Goal: Task Accomplishment & Management: Manage account settings

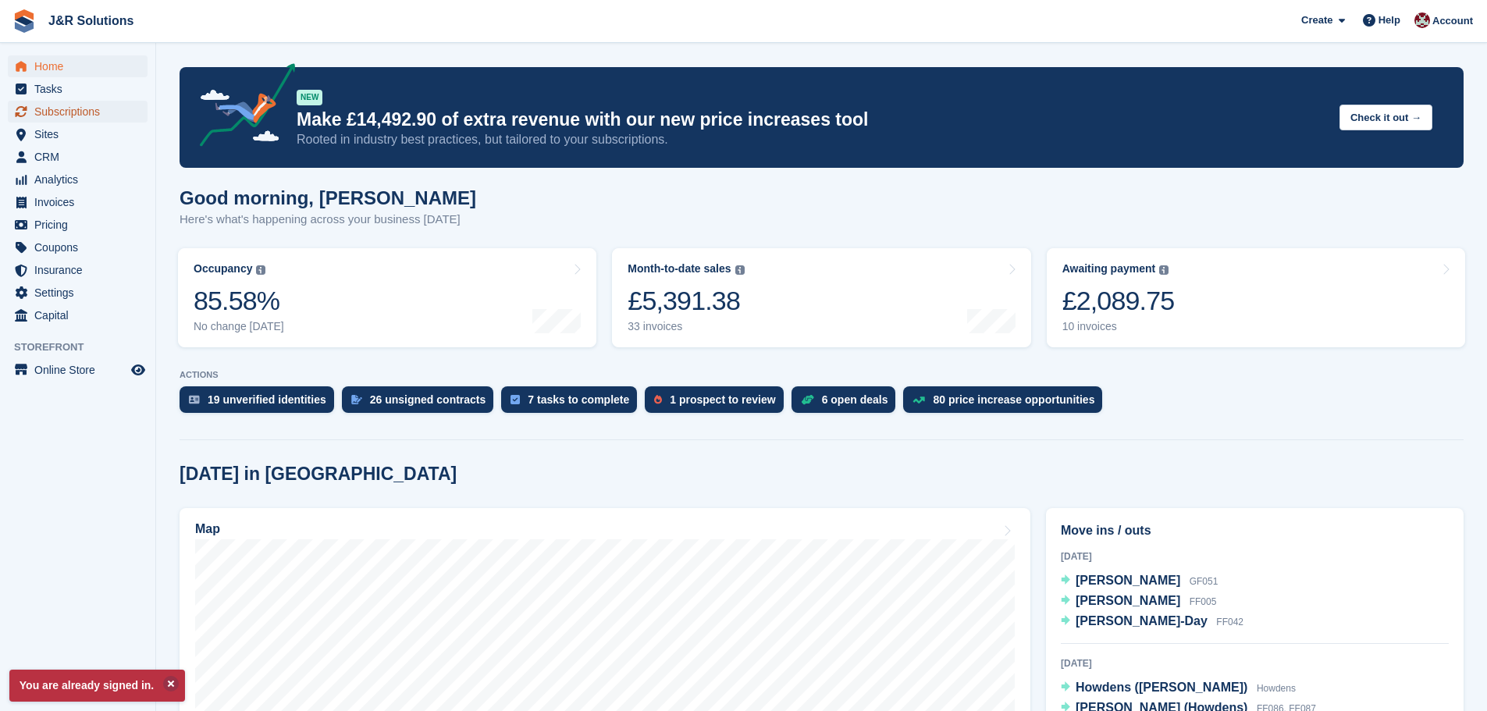
click at [76, 112] on span "Subscriptions" at bounding box center [81, 112] width 94 height 22
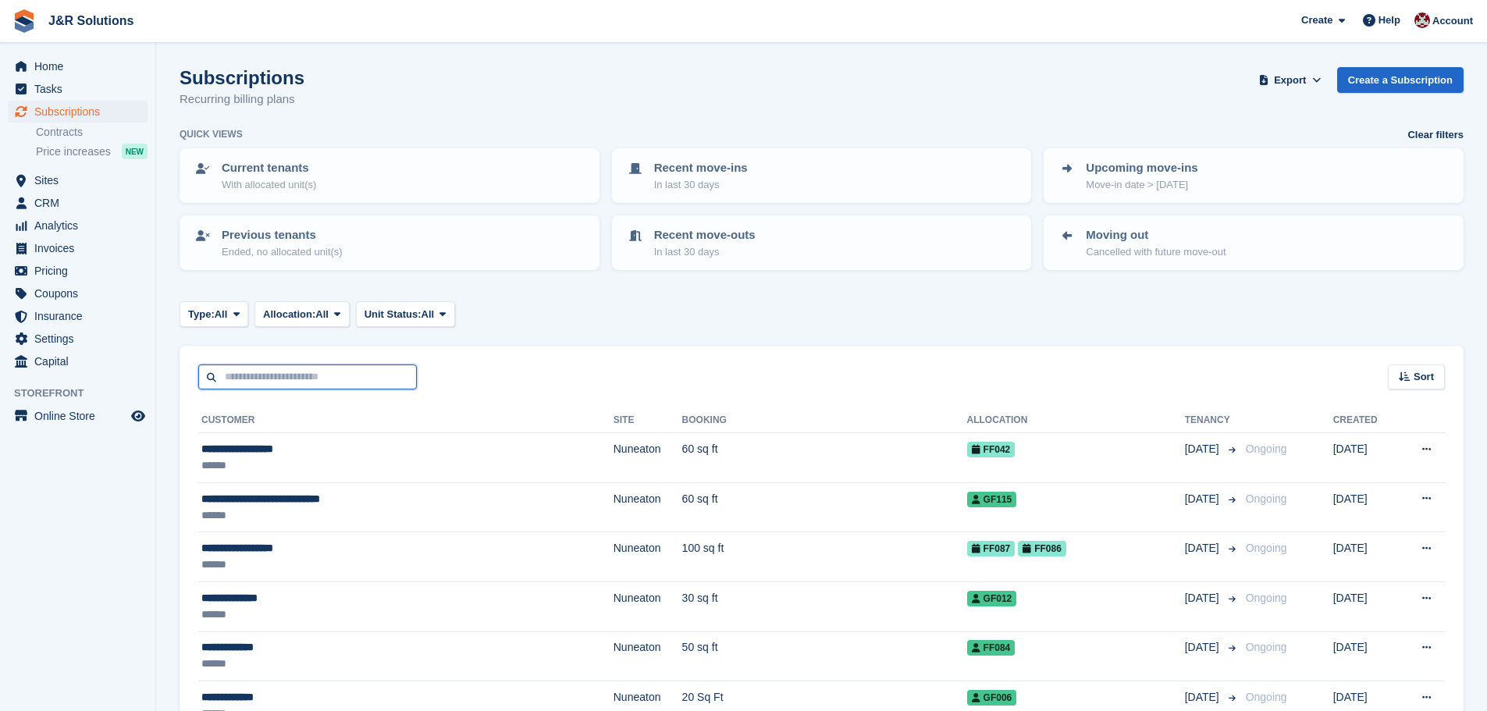
click at [330, 376] on input "text" at bounding box center [307, 377] width 219 height 26
type input "****"
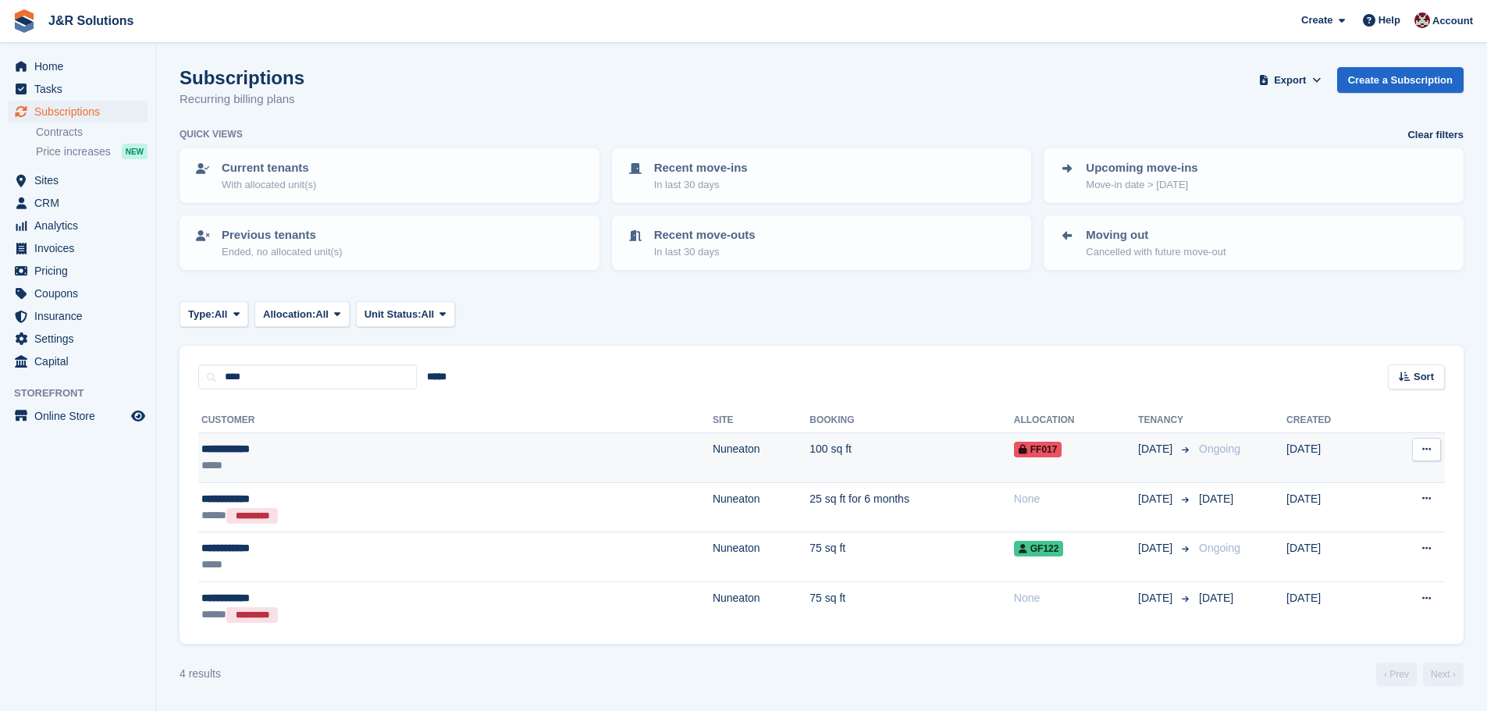
click at [713, 447] on td "Nuneaton" at bounding box center [761, 458] width 97 height 50
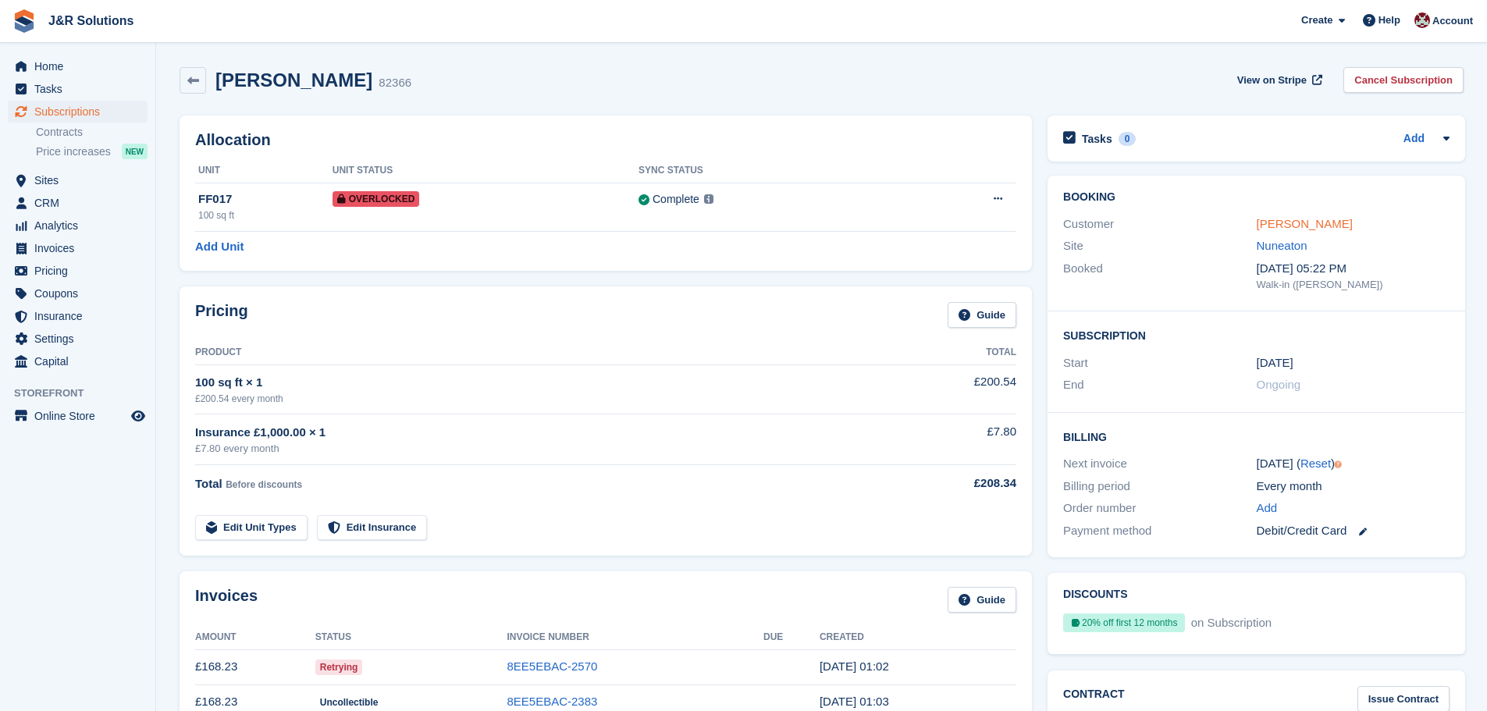
click at [1274, 224] on link "[PERSON_NAME]" at bounding box center [1305, 223] width 96 height 13
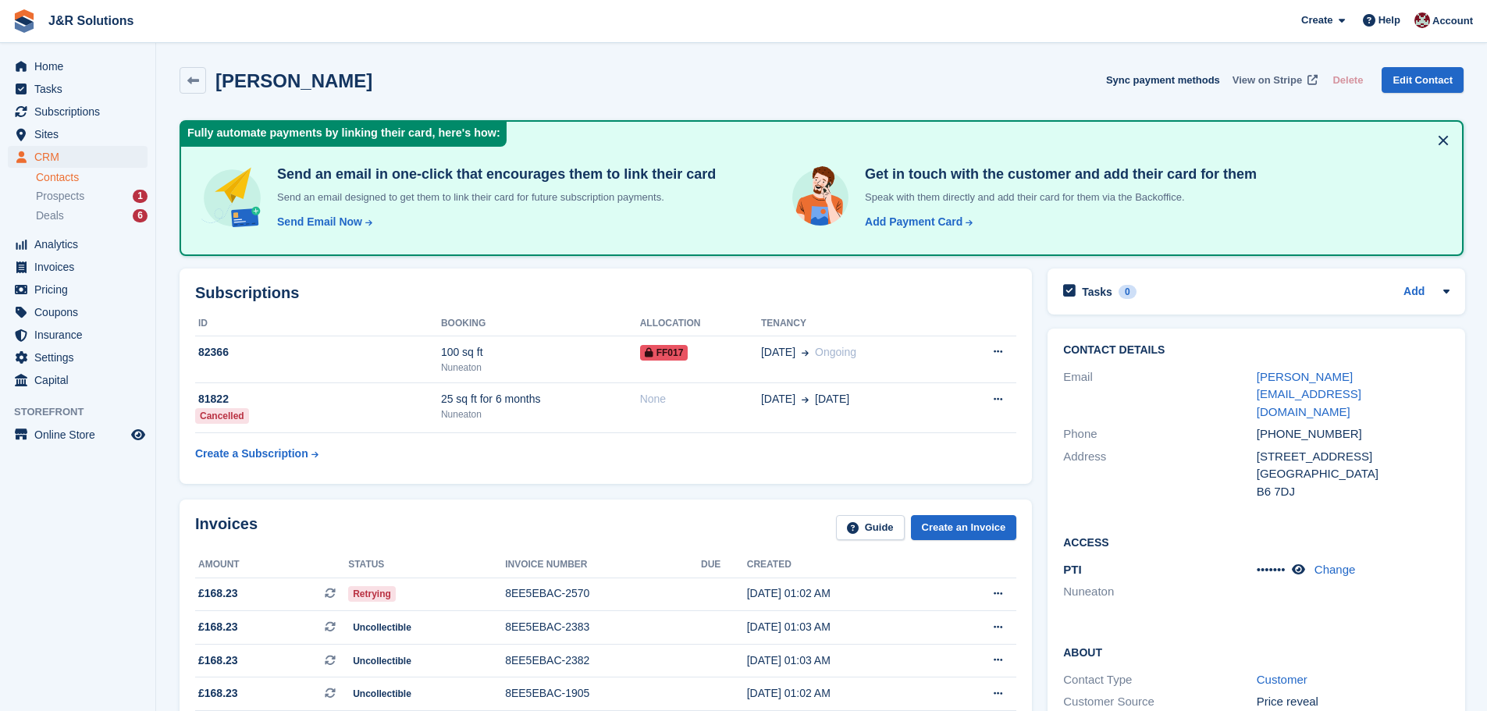
click at [1289, 78] on span "View on Stripe" at bounding box center [1266, 81] width 69 height 16
click at [899, 220] on div "Add Payment Card" at bounding box center [914, 222] width 98 height 16
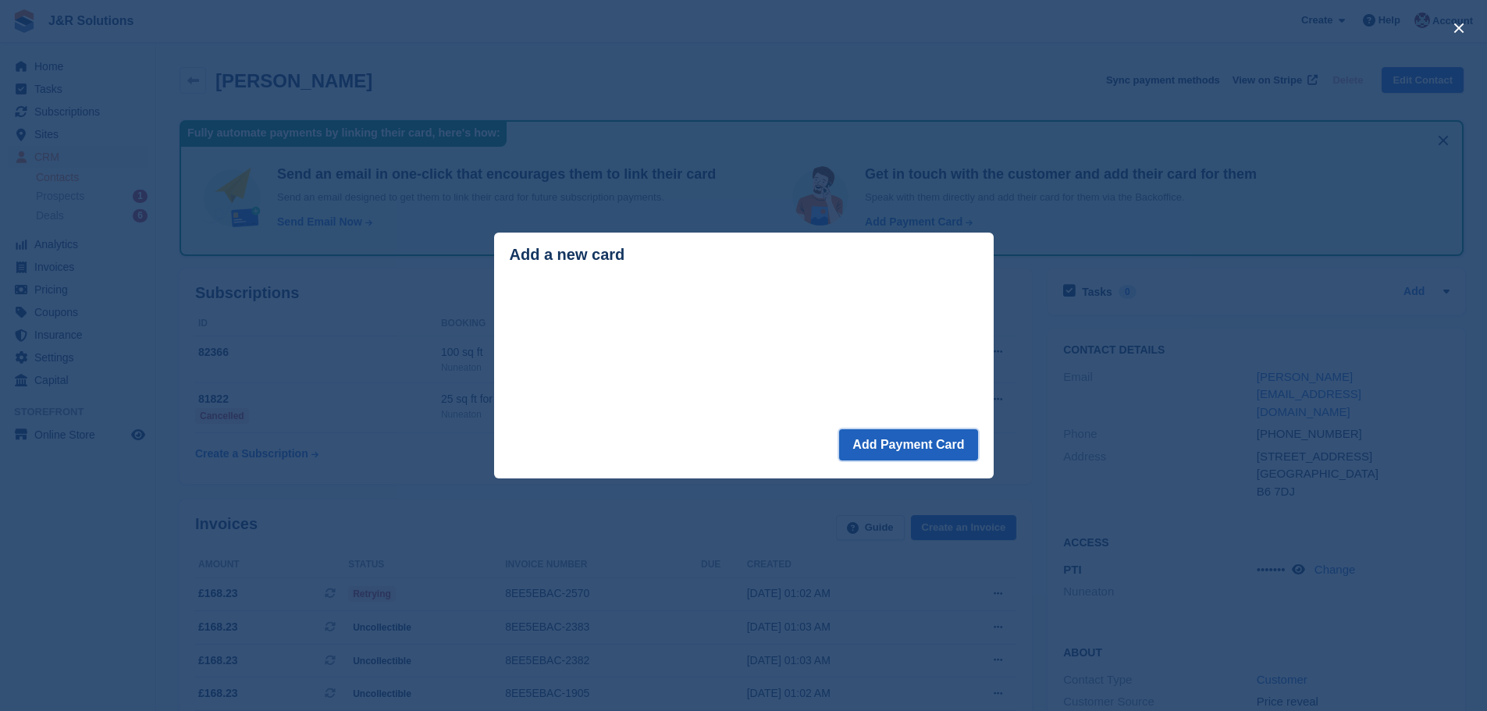
click at [888, 443] on button "Add Payment Card" at bounding box center [908, 444] width 138 height 31
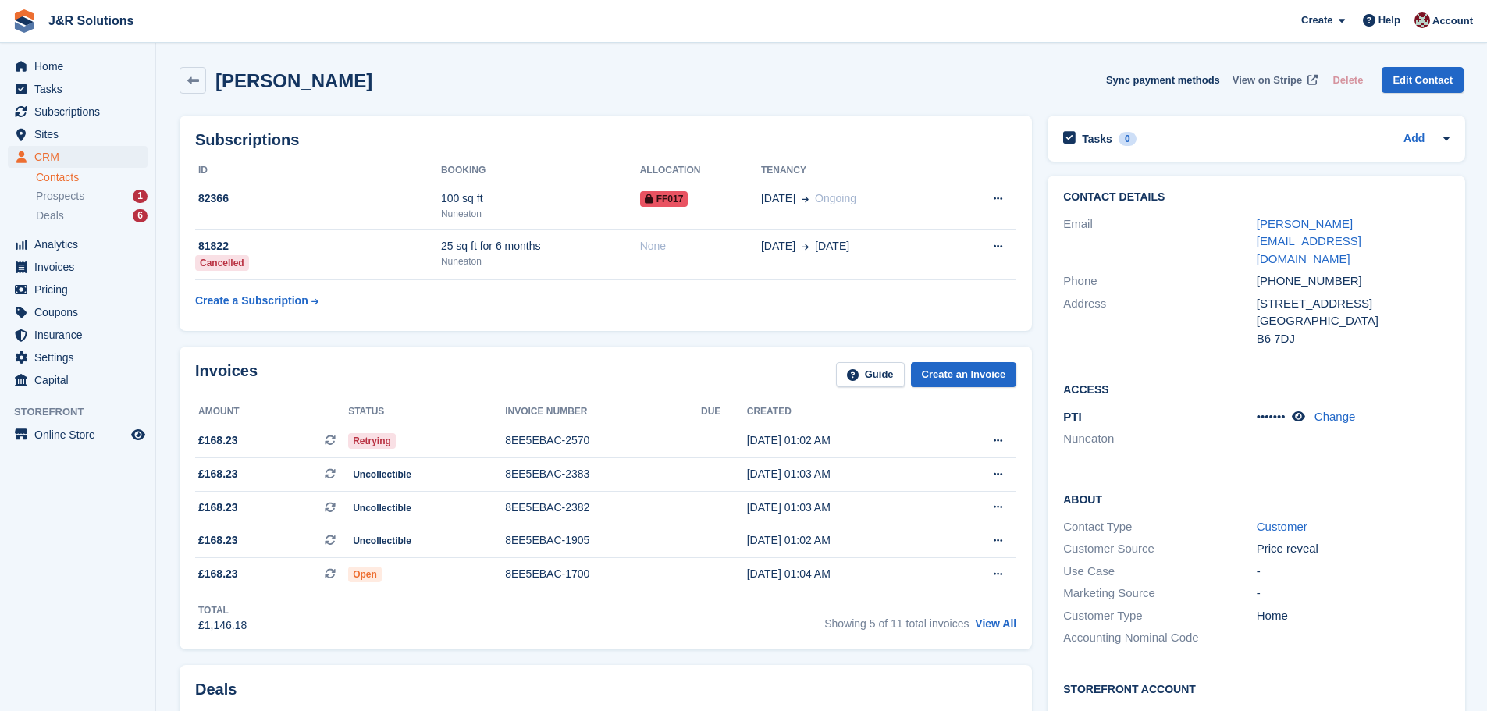
click at [1283, 77] on span "View on Stripe" at bounding box center [1266, 81] width 69 height 16
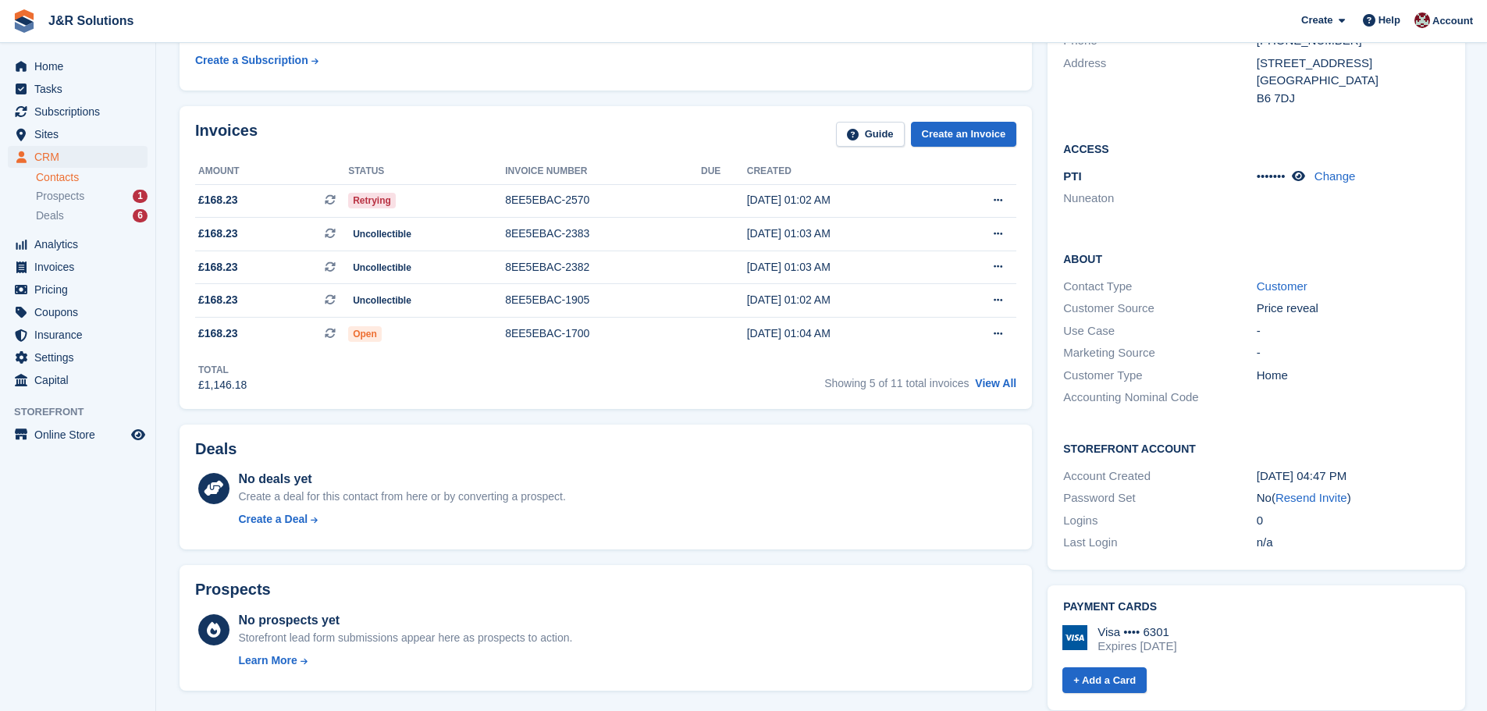
scroll to position [234, 0]
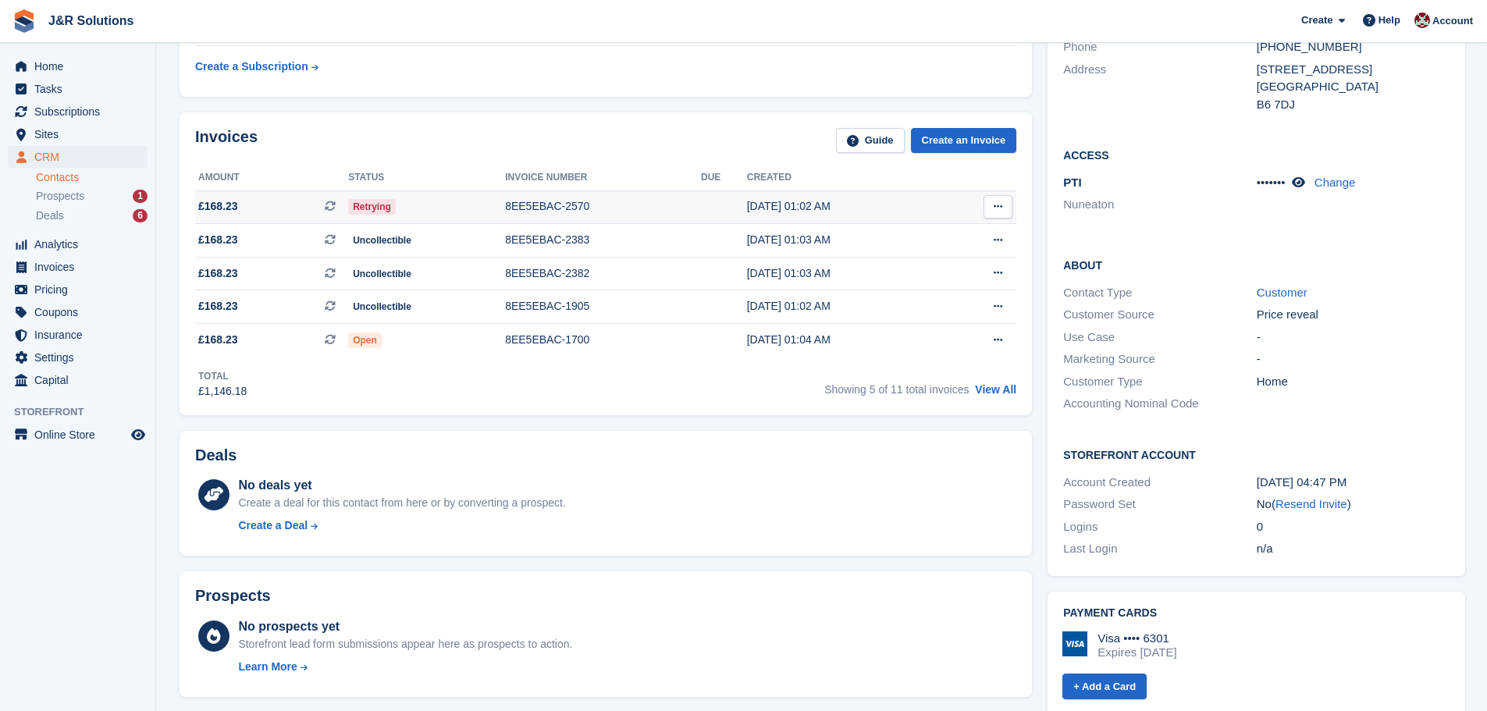
click at [717, 204] on td at bounding box center [724, 207] width 46 height 34
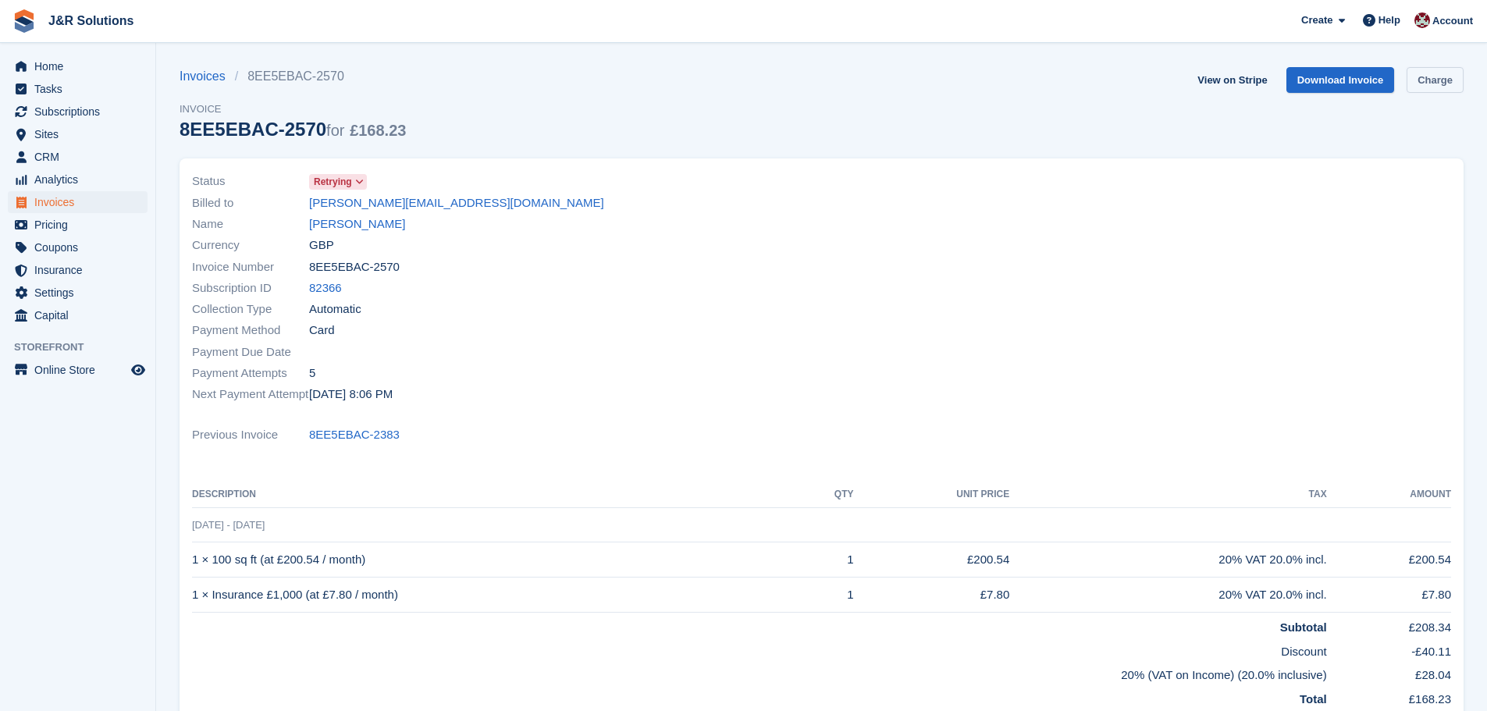
click at [1424, 80] on link "Charge" at bounding box center [1434, 80] width 57 height 26
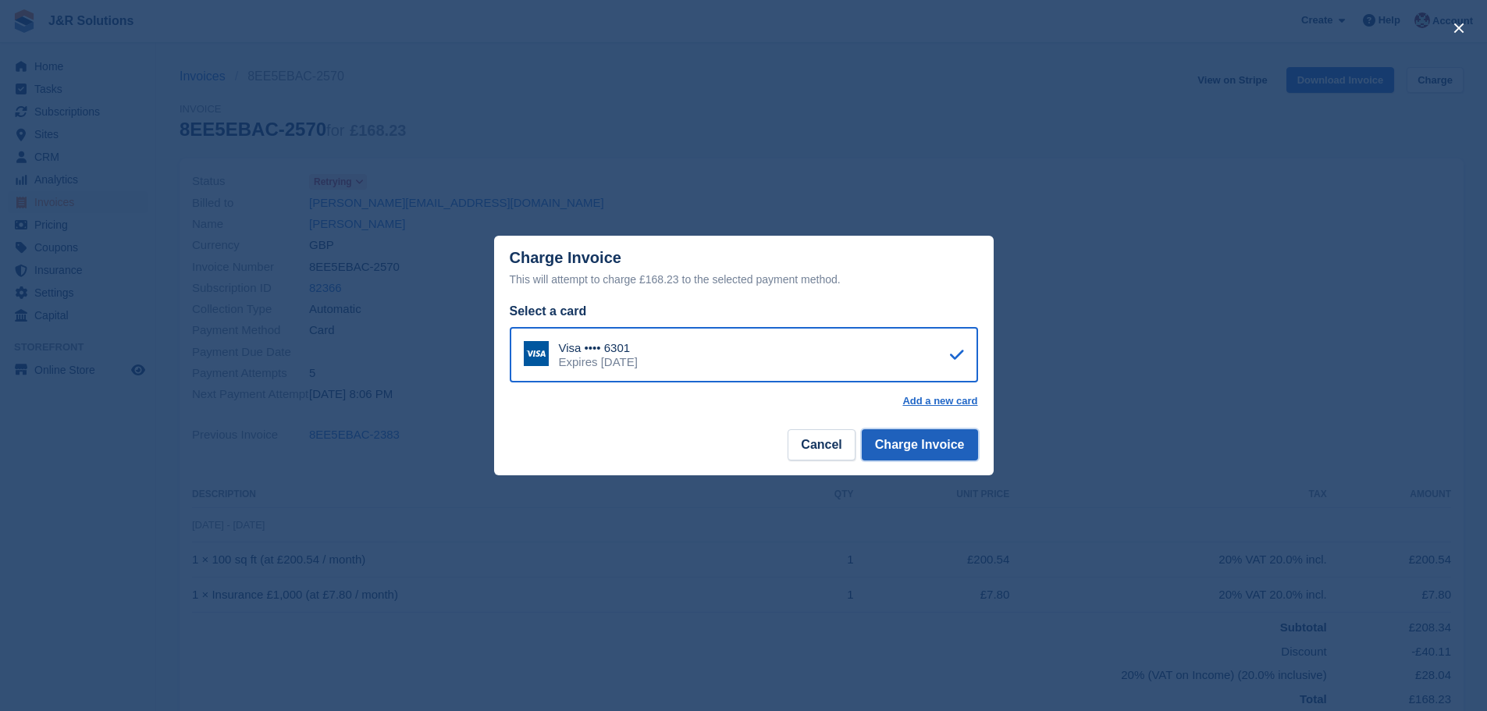
click at [910, 454] on button "Charge Invoice" at bounding box center [920, 444] width 116 height 31
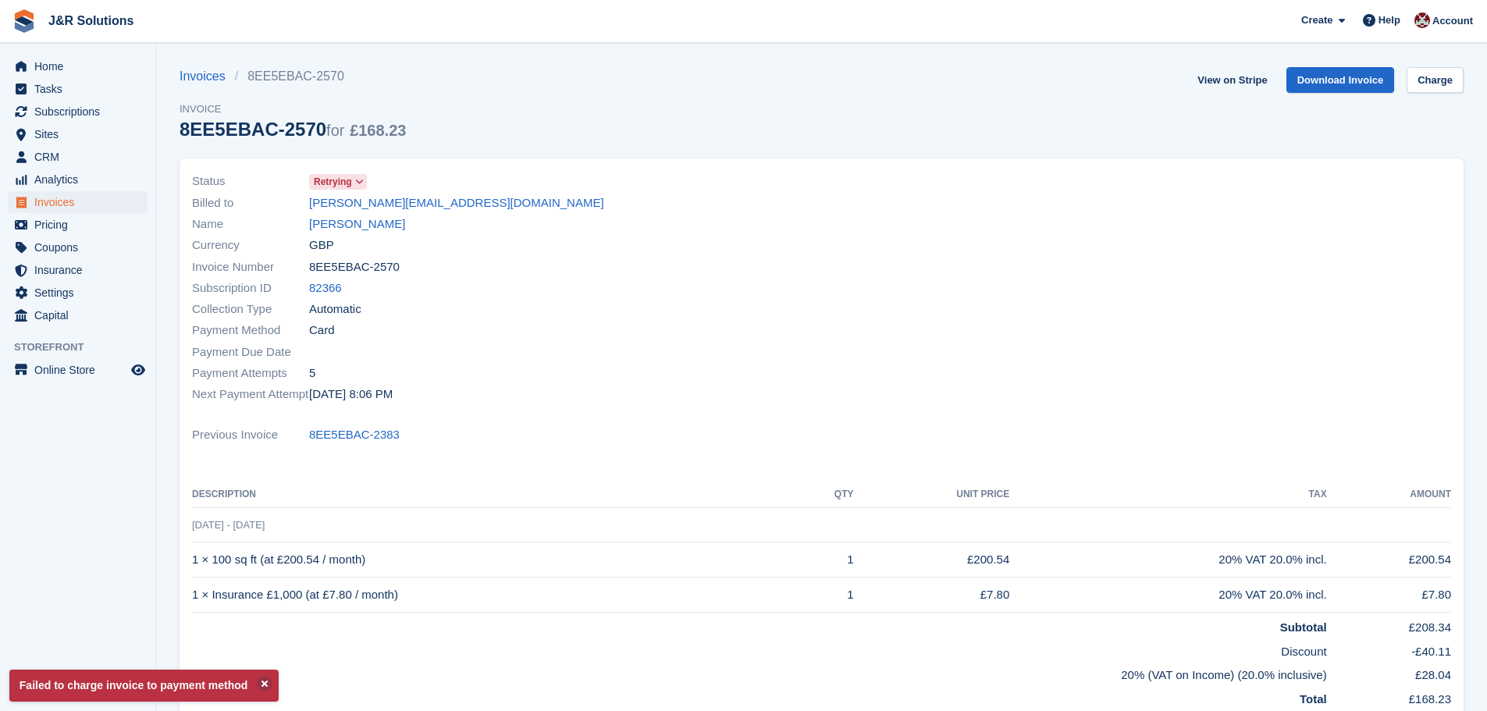
click at [355, 180] on icon at bounding box center [359, 181] width 9 height 9
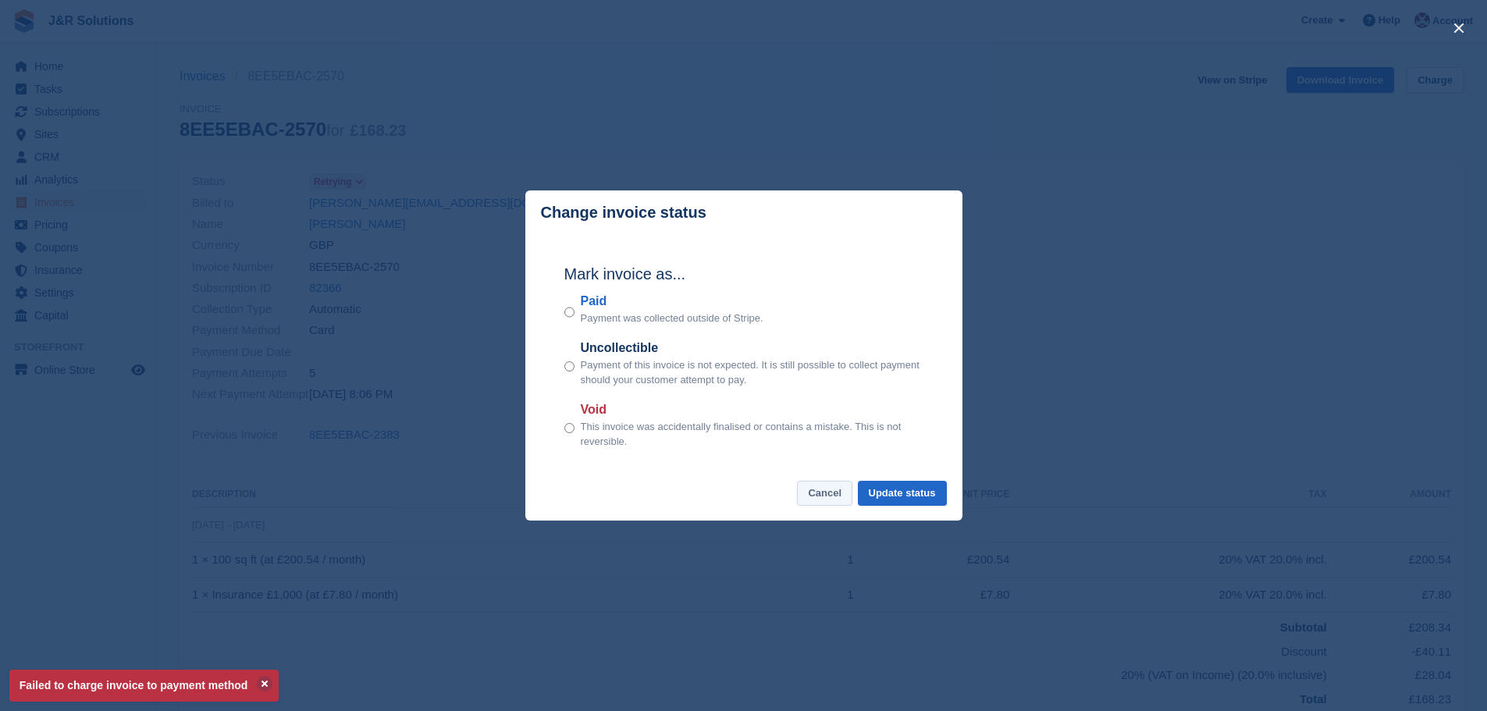
click at [836, 495] on button "Cancel" at bounding box center [824, 494] width 55 height 26
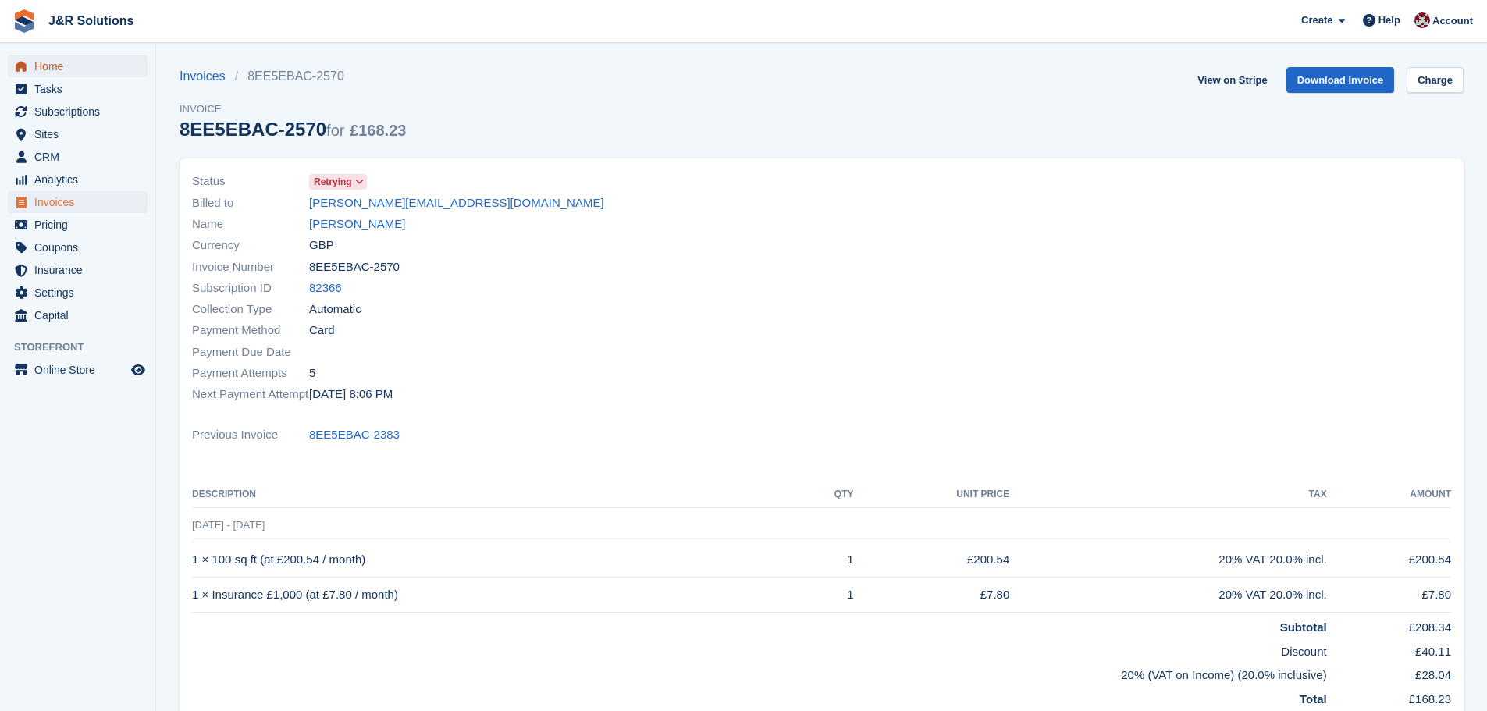
click at [46, 62] on span "Home" at bounding box center [81, 66] width 94 height 22
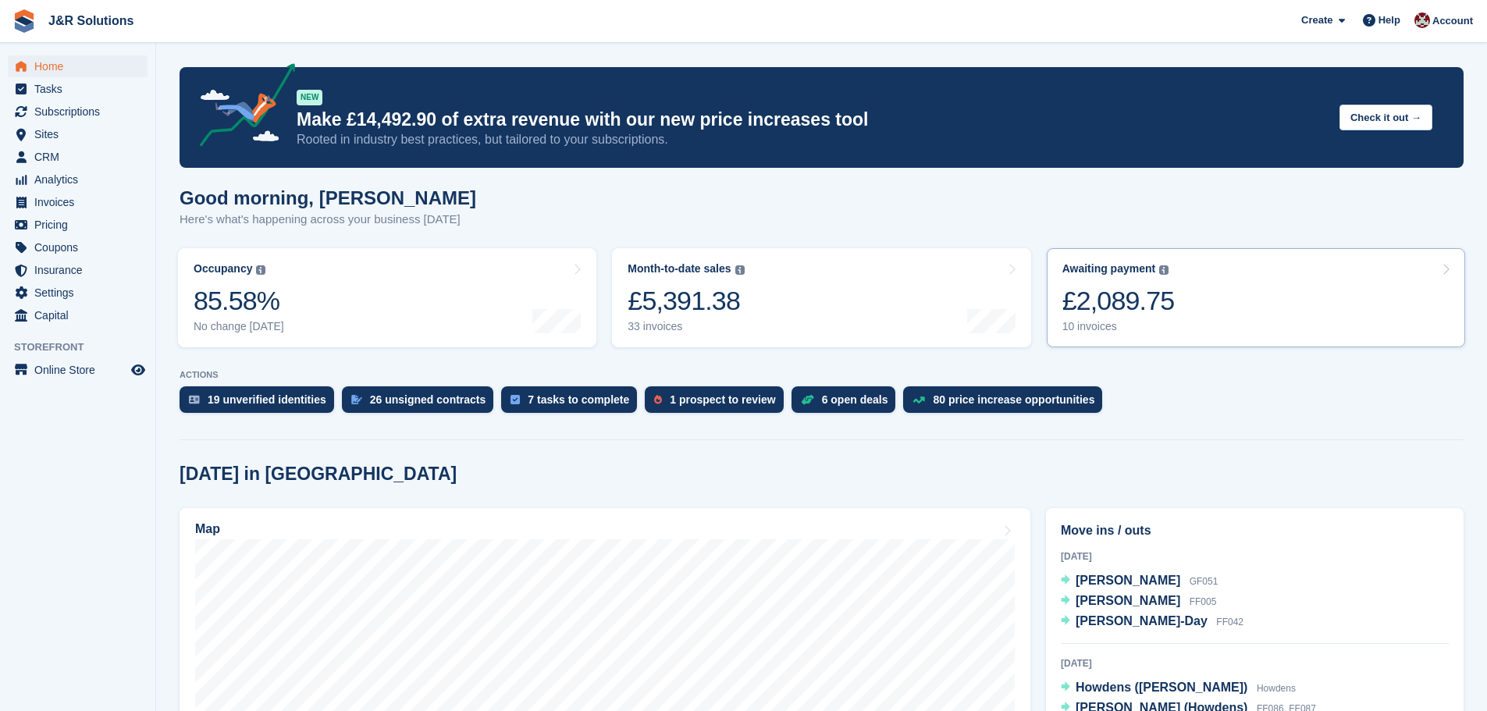
click at [1091, 328] on div "10 invoices" at bounding box center [1118, 326] width 112 height 13
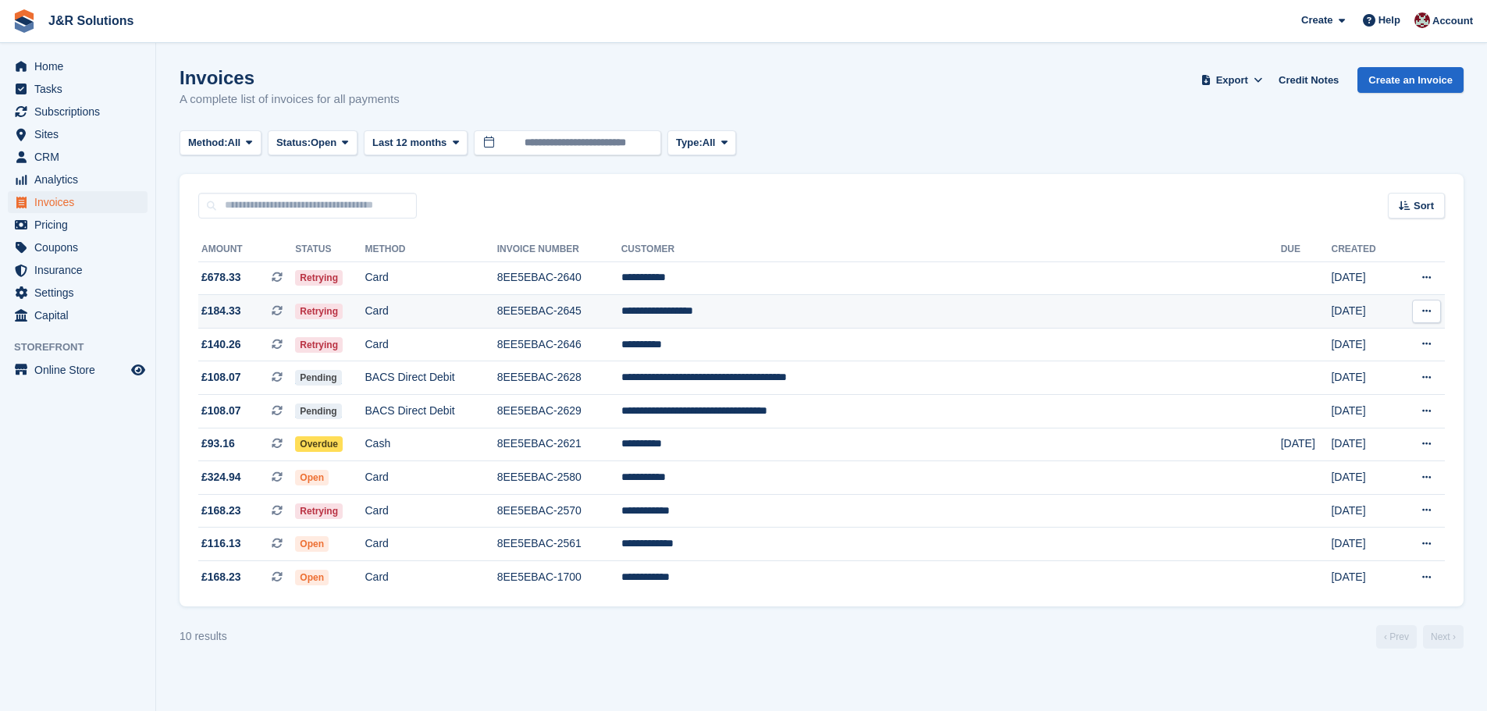
click at [621, 309] on td "8EE5EBAC-2645" at bounding box center [559, 312] width 124 height 34
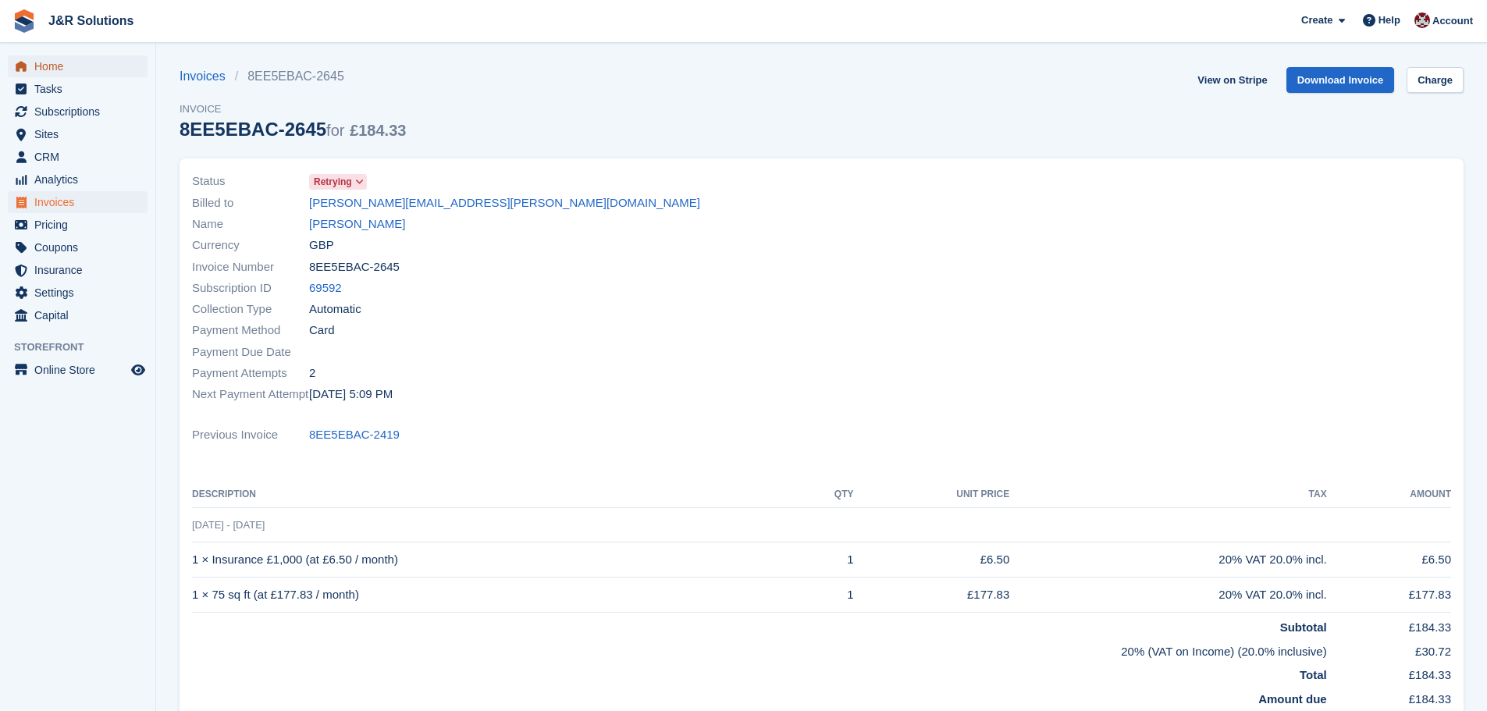
click at [37, 66] on span "Home" at bounding box center [81, 66] width 94 height 22
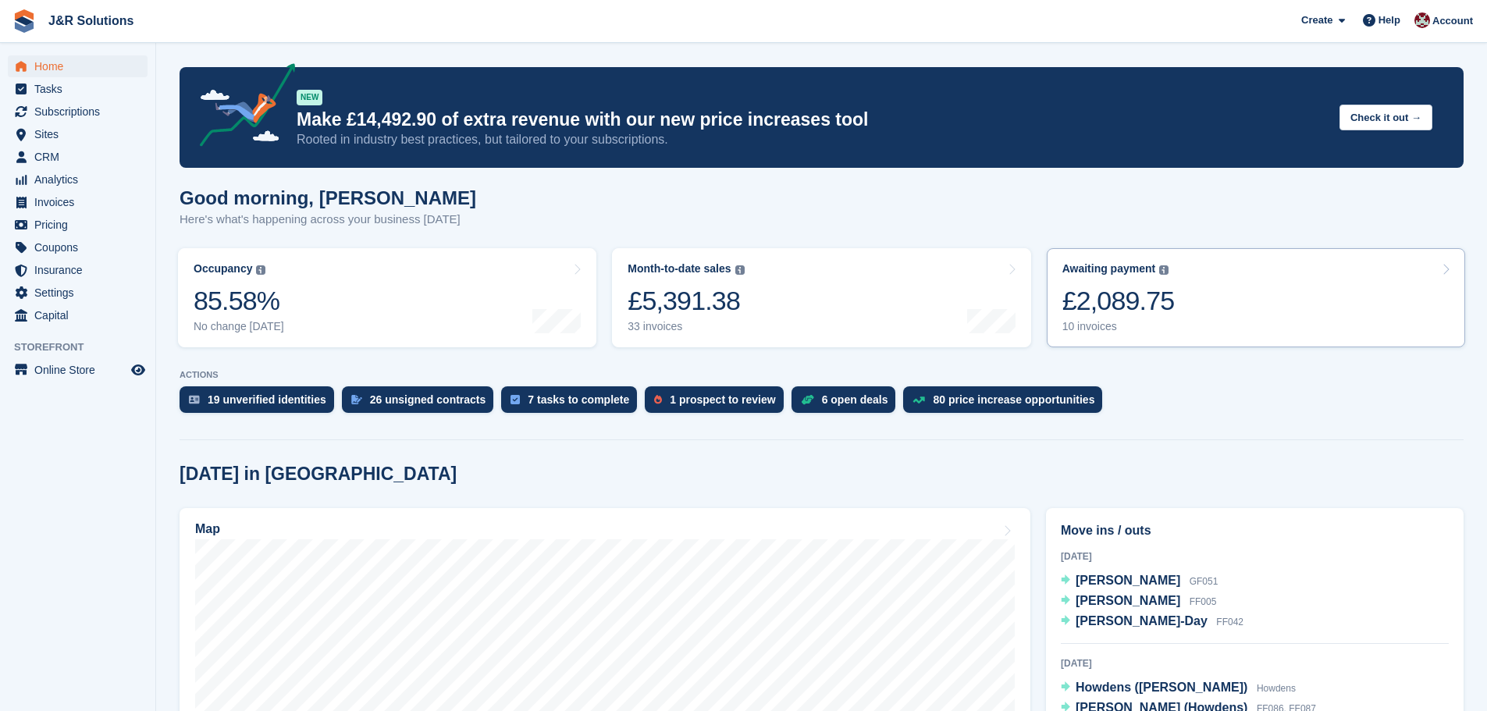
click at [1087, 315] on div "£2,089.75" at bounding box center [1118, 301] width 112 height 32
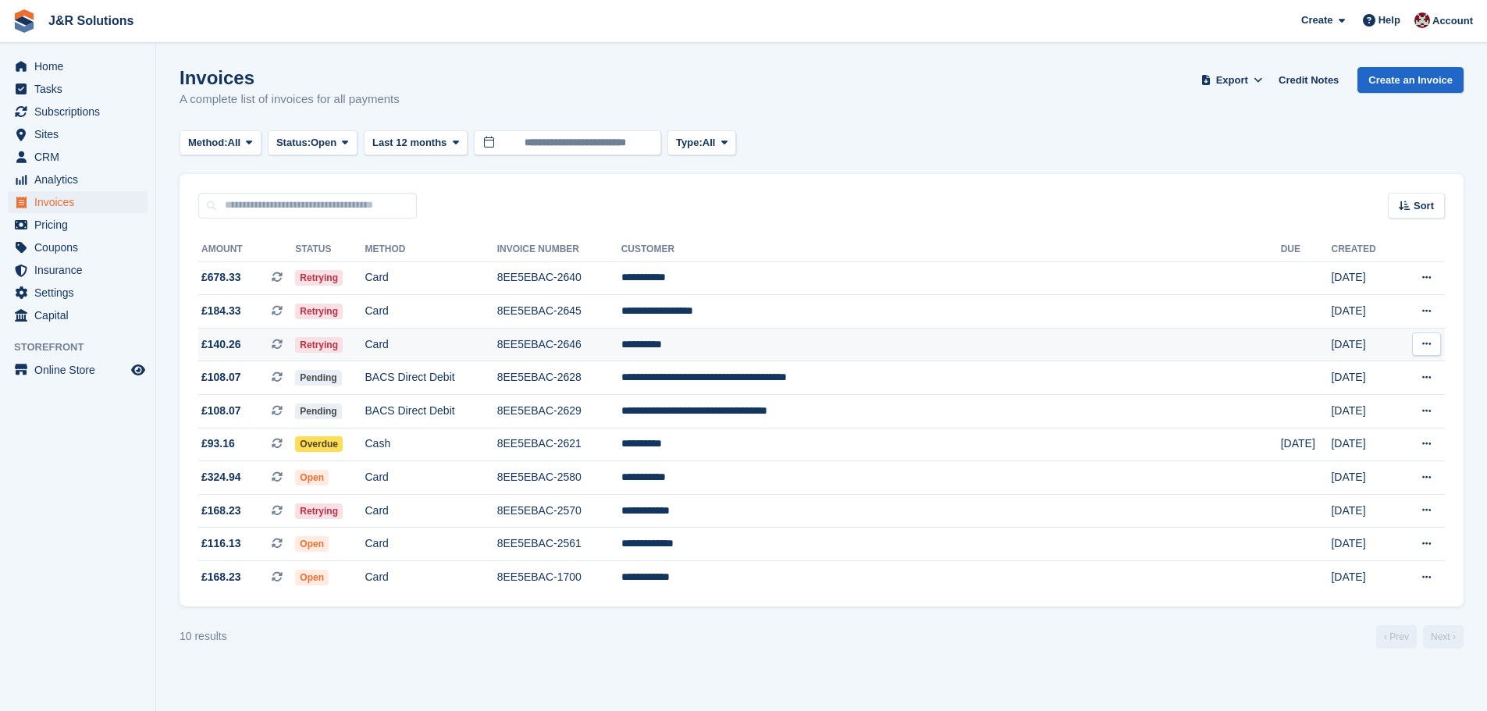
click at [621, 348] on td "8EE5EBAC-2646" at bounding box center [559, 345] width 124 height 34
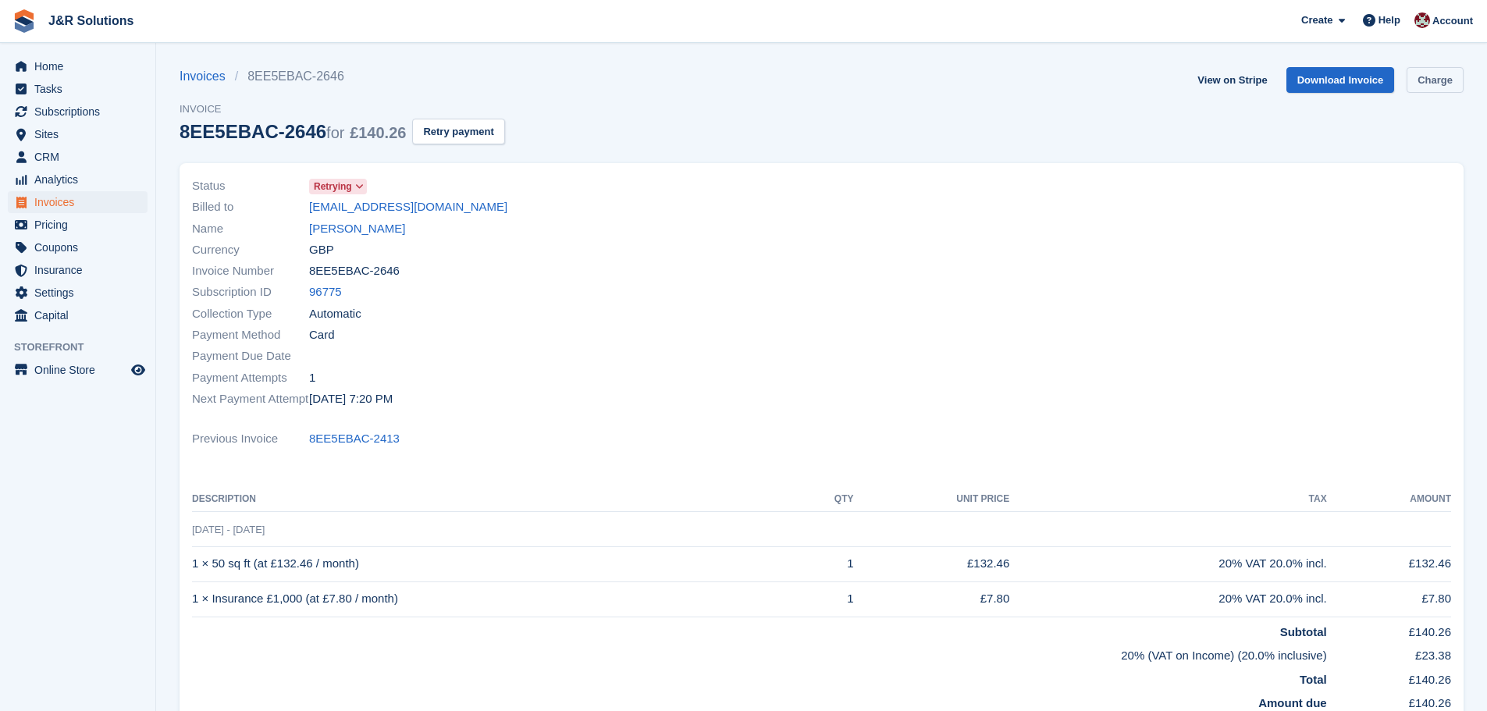
click at [1434, 76] on link "Charge" at bounding box center [1434, 80] width 57 height 26
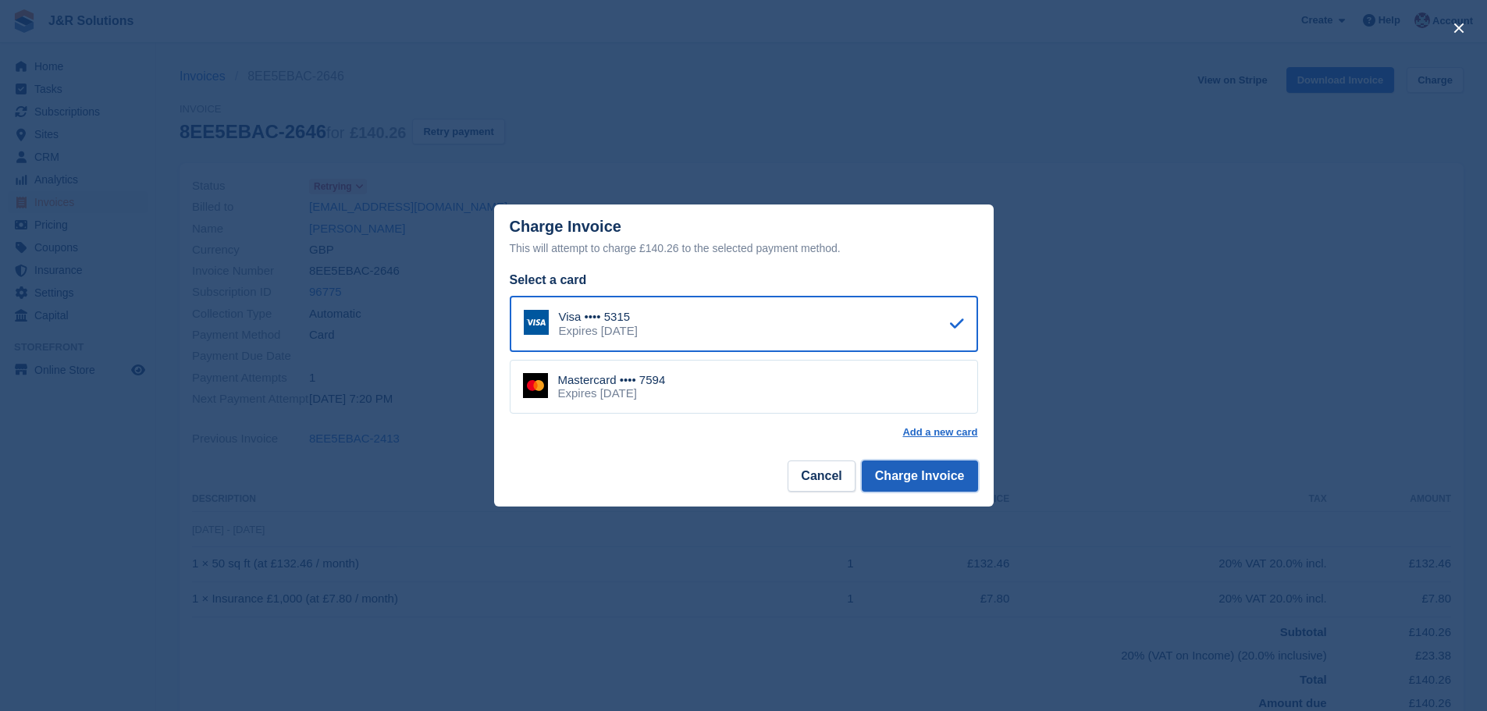
click at [943, 478] on button "Charge Invoice" at bounding box center [920, 475] width 116 height 31
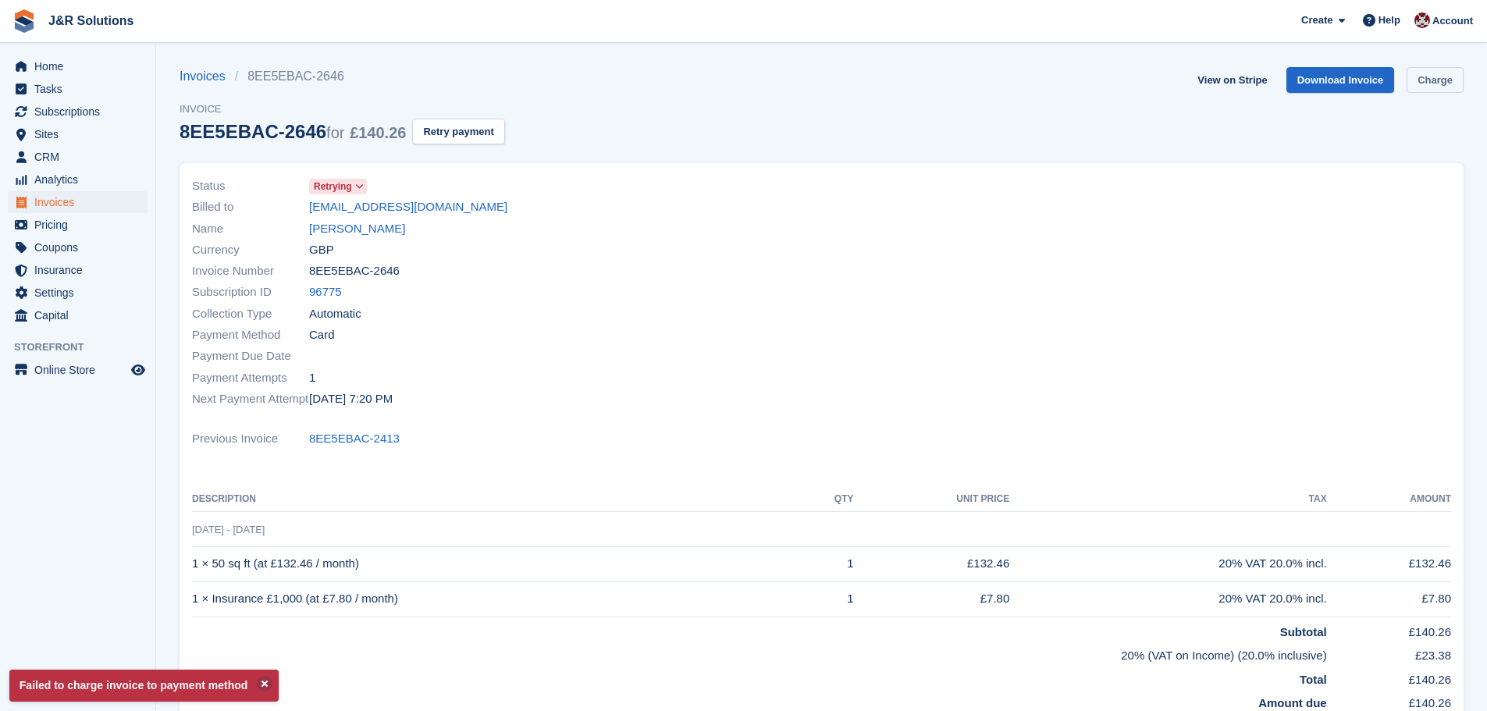
click at [1427, 82] on link "Charge" at bounding box center [1434, 80] width 57 height 26
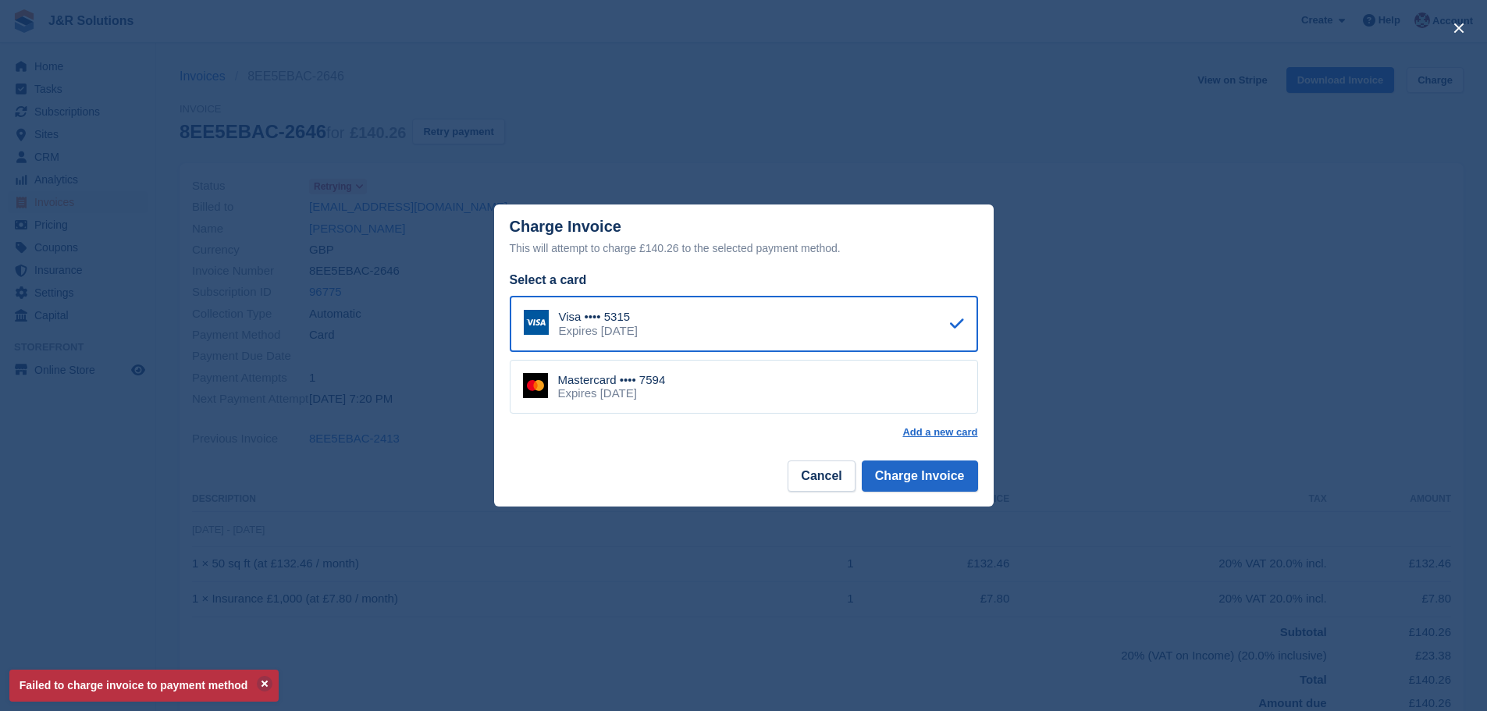
click at [799, 396] on div "Mastercard •••• 7594 Expires July 2028" at bounding box center [744, 387] width 468 height 55
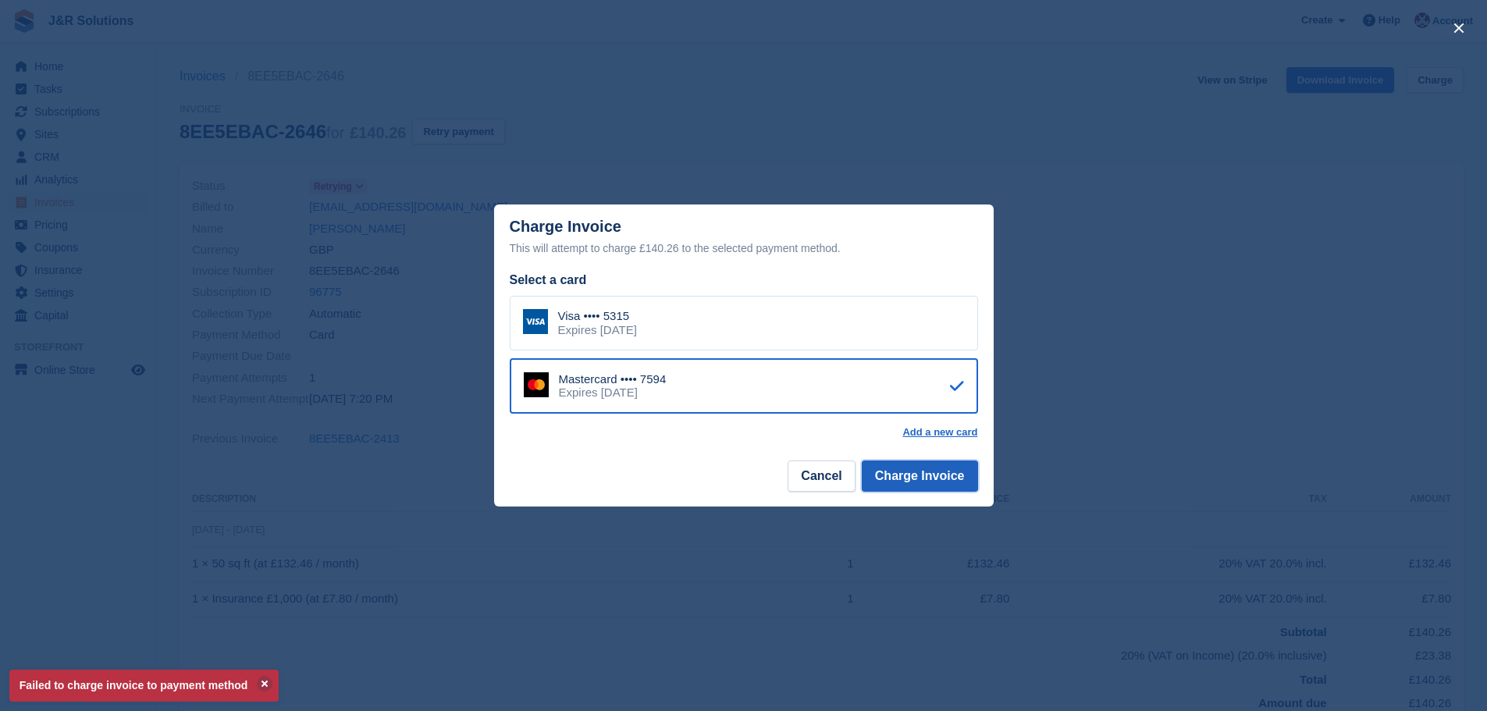
click at [923, 475] on button "Charge Invoice" at bounding box center [920, 475] width 116 height 31
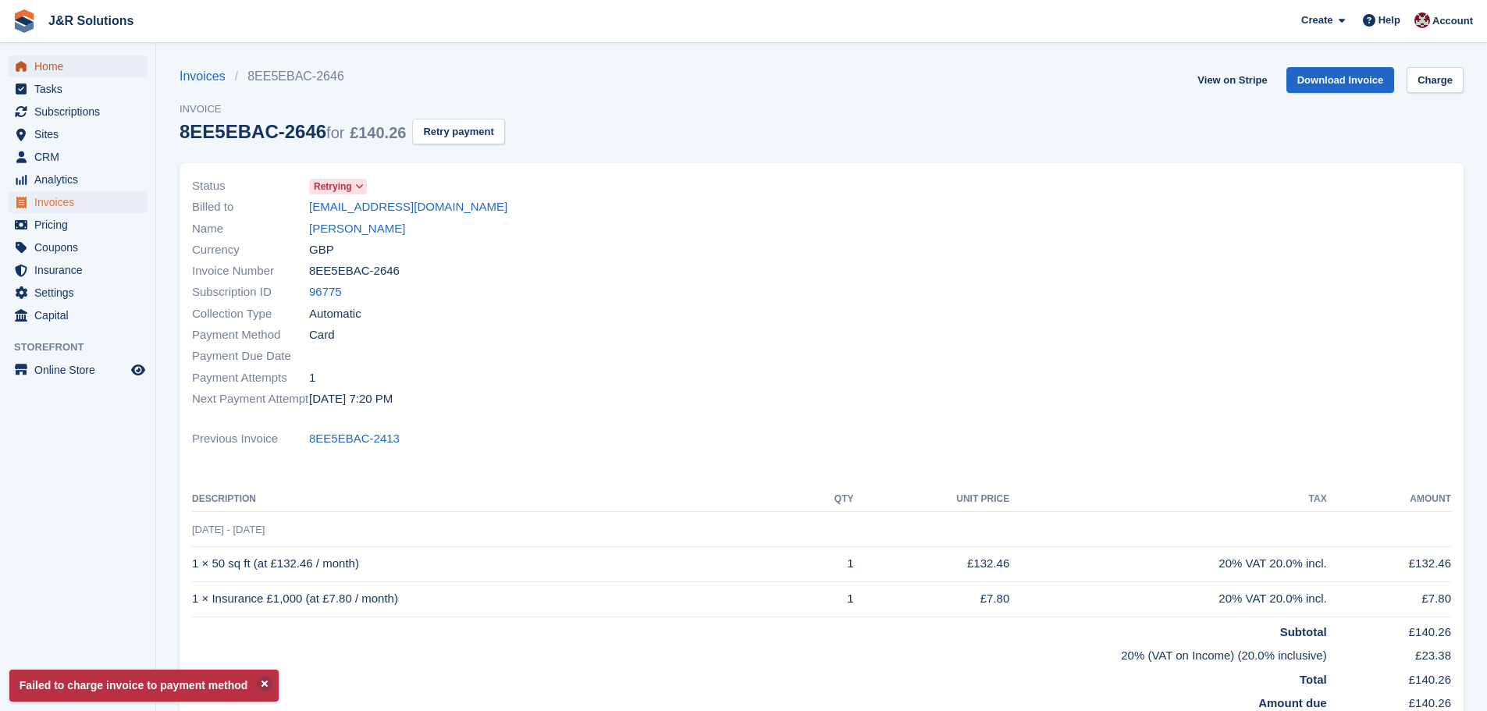
click at [46, 62] on span "Home" at bounding box center [81, 66] width 94 height 22
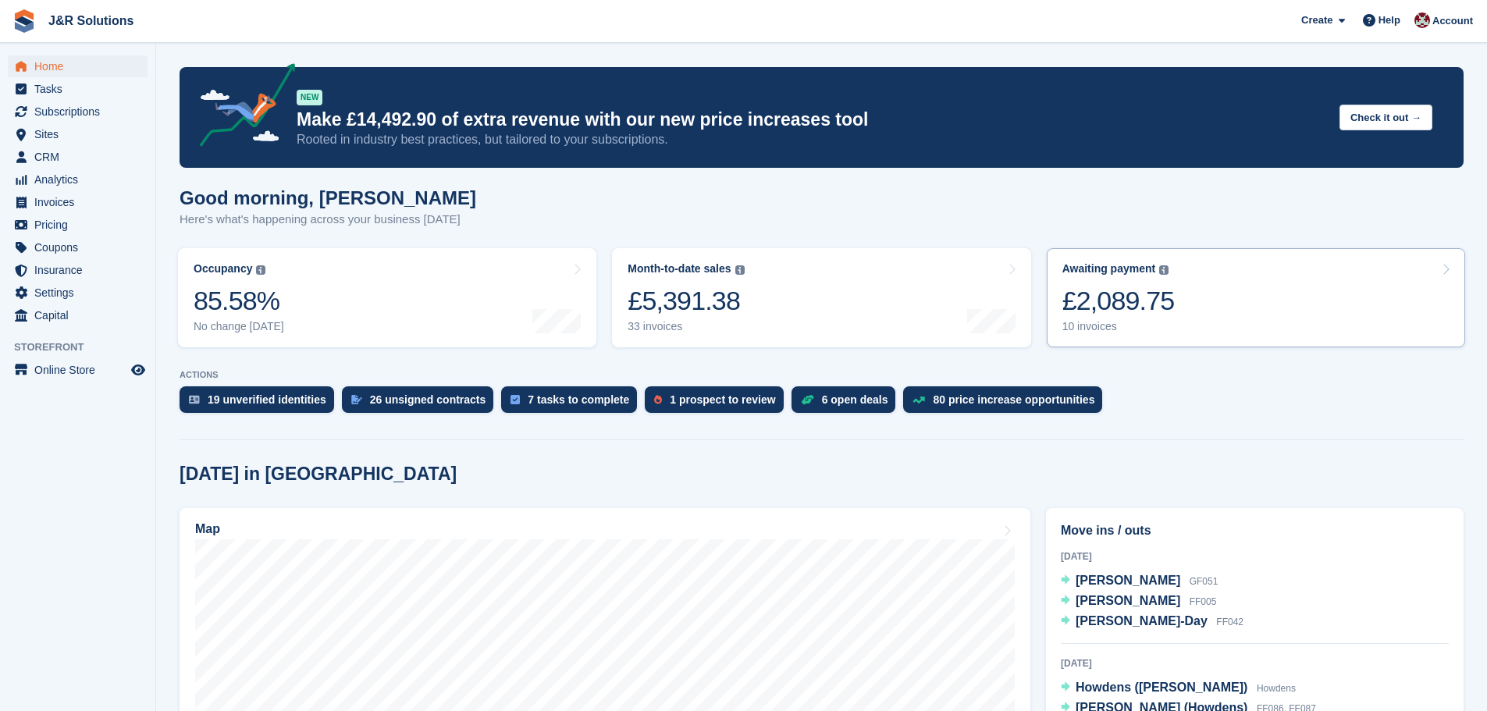
click at [1103, 325] on div "10 invoices" at bounding box center [1118, 326] width 112 height 13
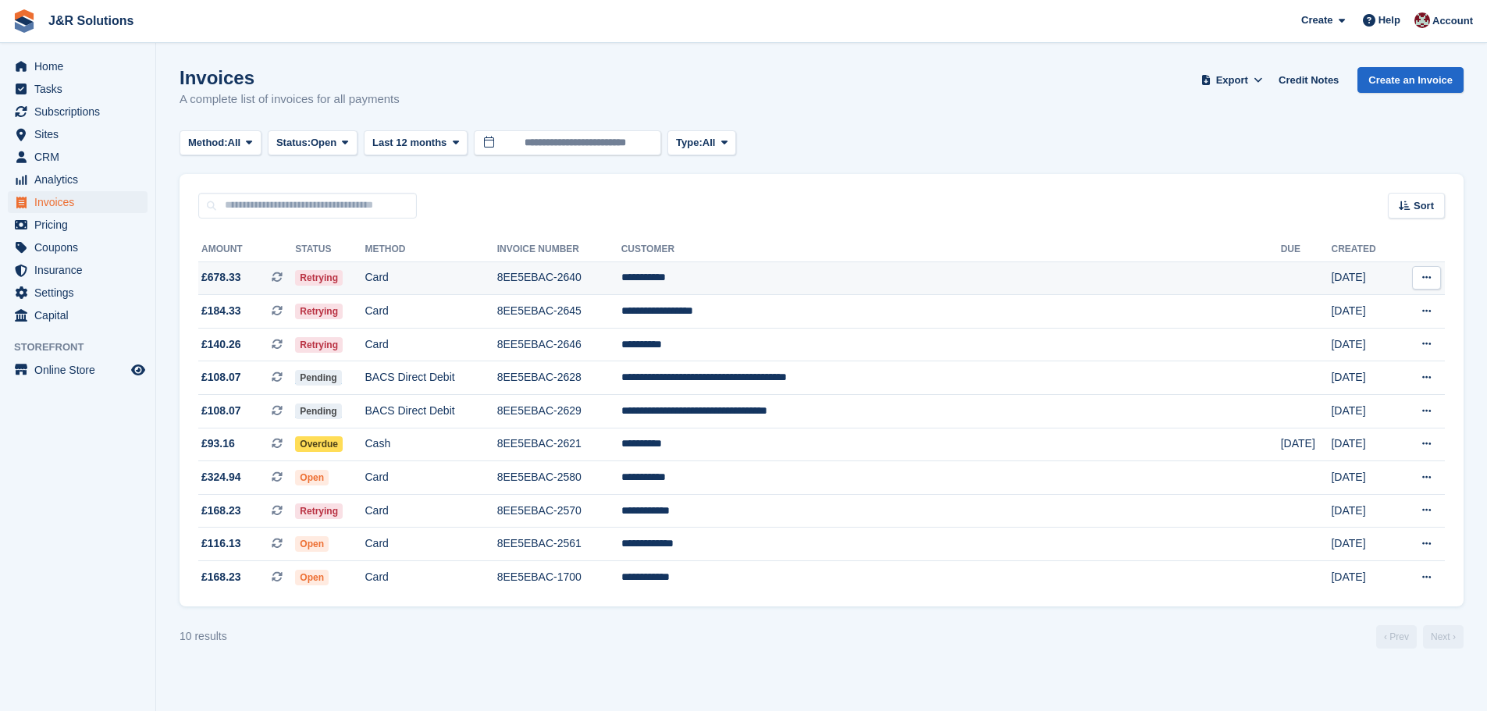
click at [798, 277] on td "**********" at bounding box center [950, 278] width 659 height 34
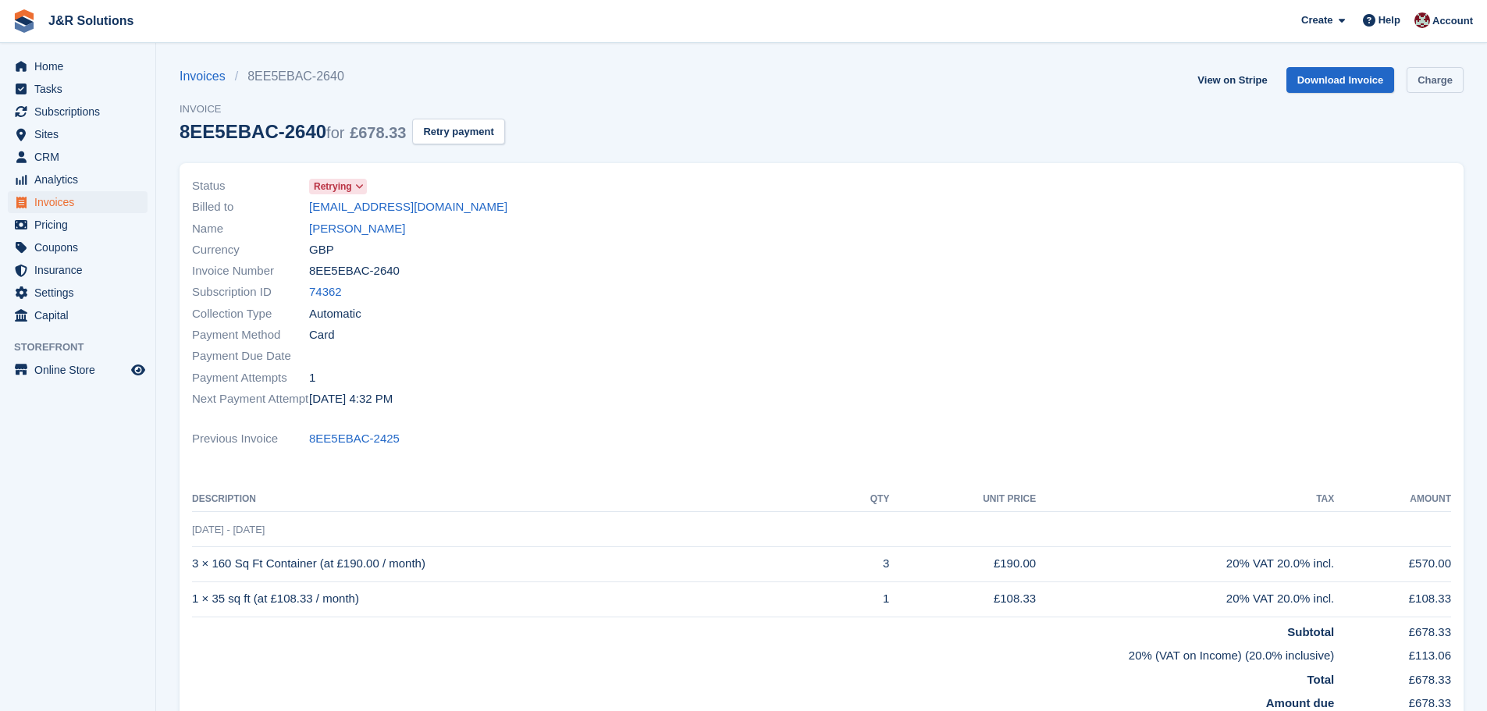
click at [1430, 75] on link "Charge" at bounding box center [1434, 80] width 57 height 26
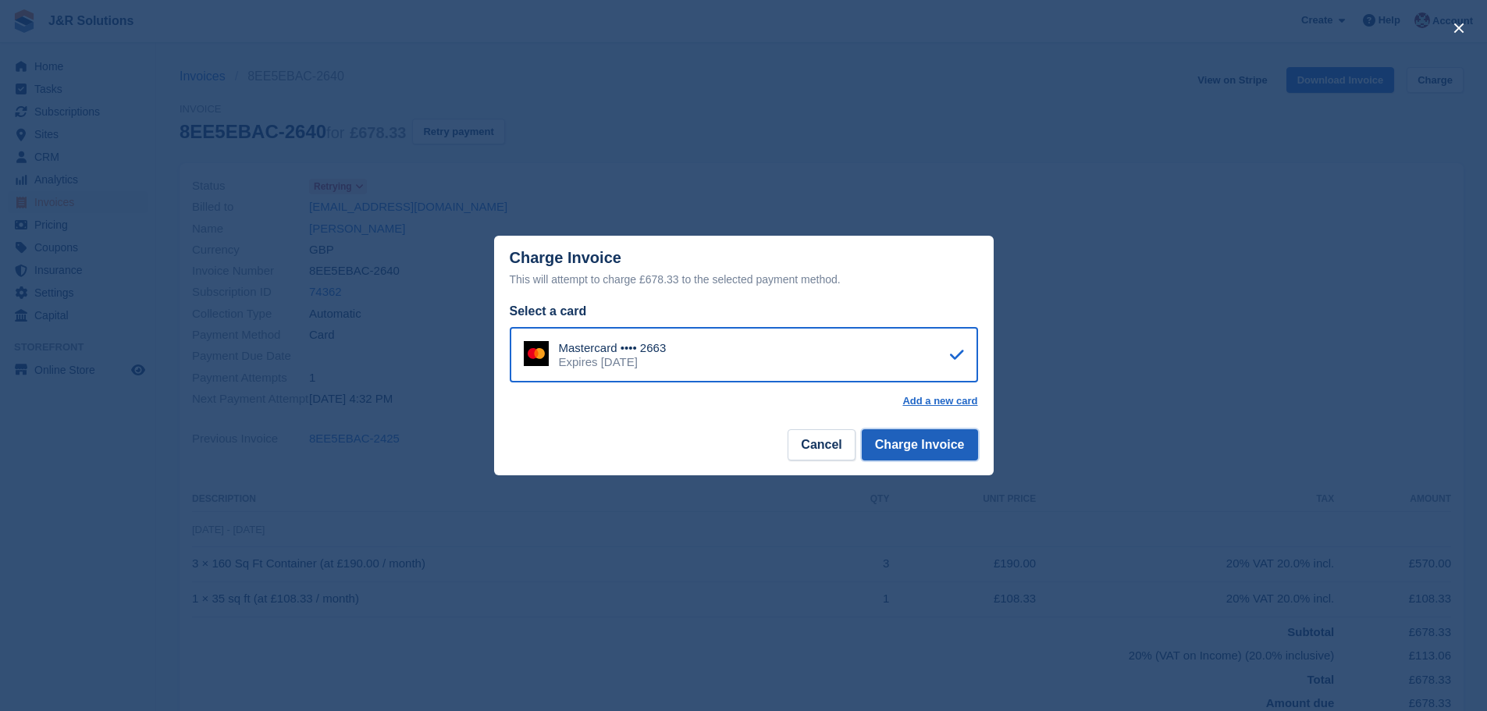
click at [899, 447] on button "Charge Invoice" at bounding box center [920, 444] width 116 height 31
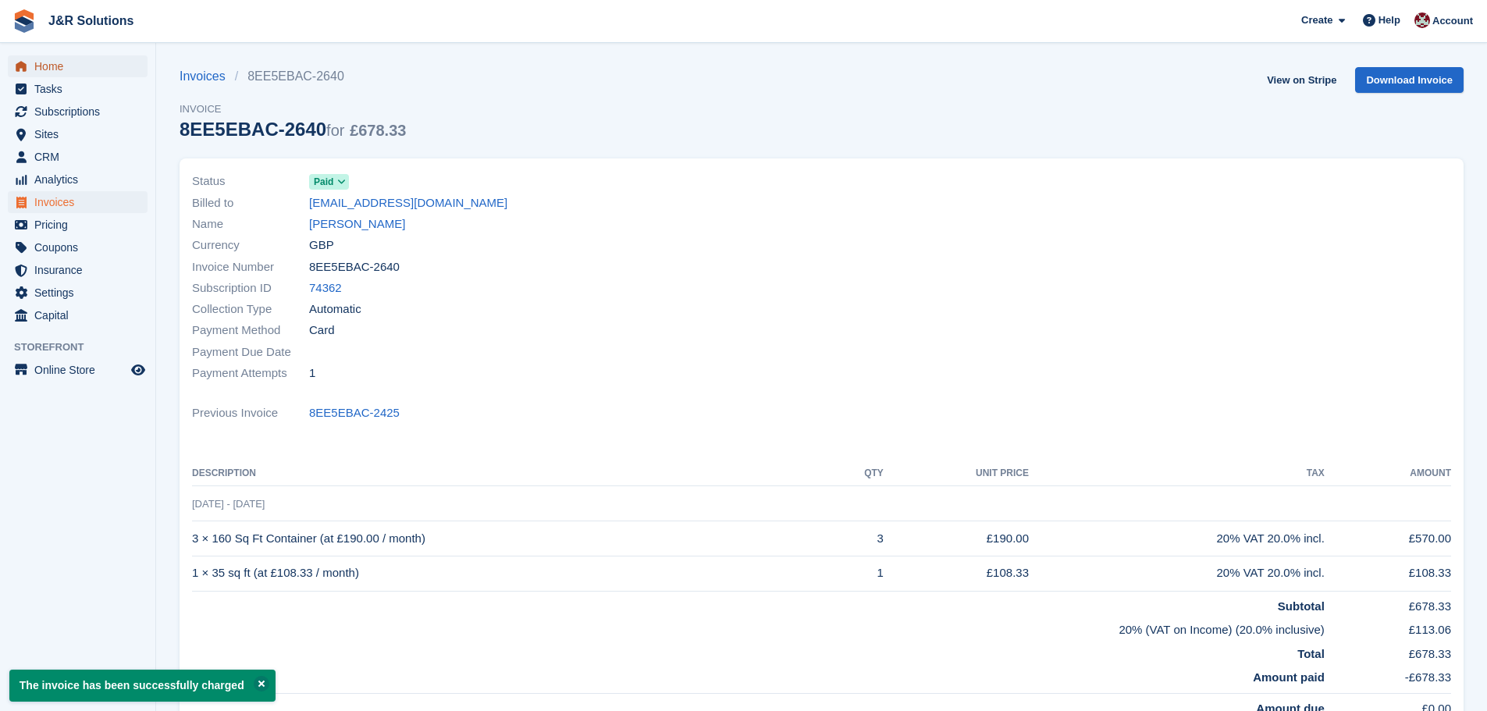
click at [59, 61] on span "Home" at bounding box center [81, 66] width 94 height 22
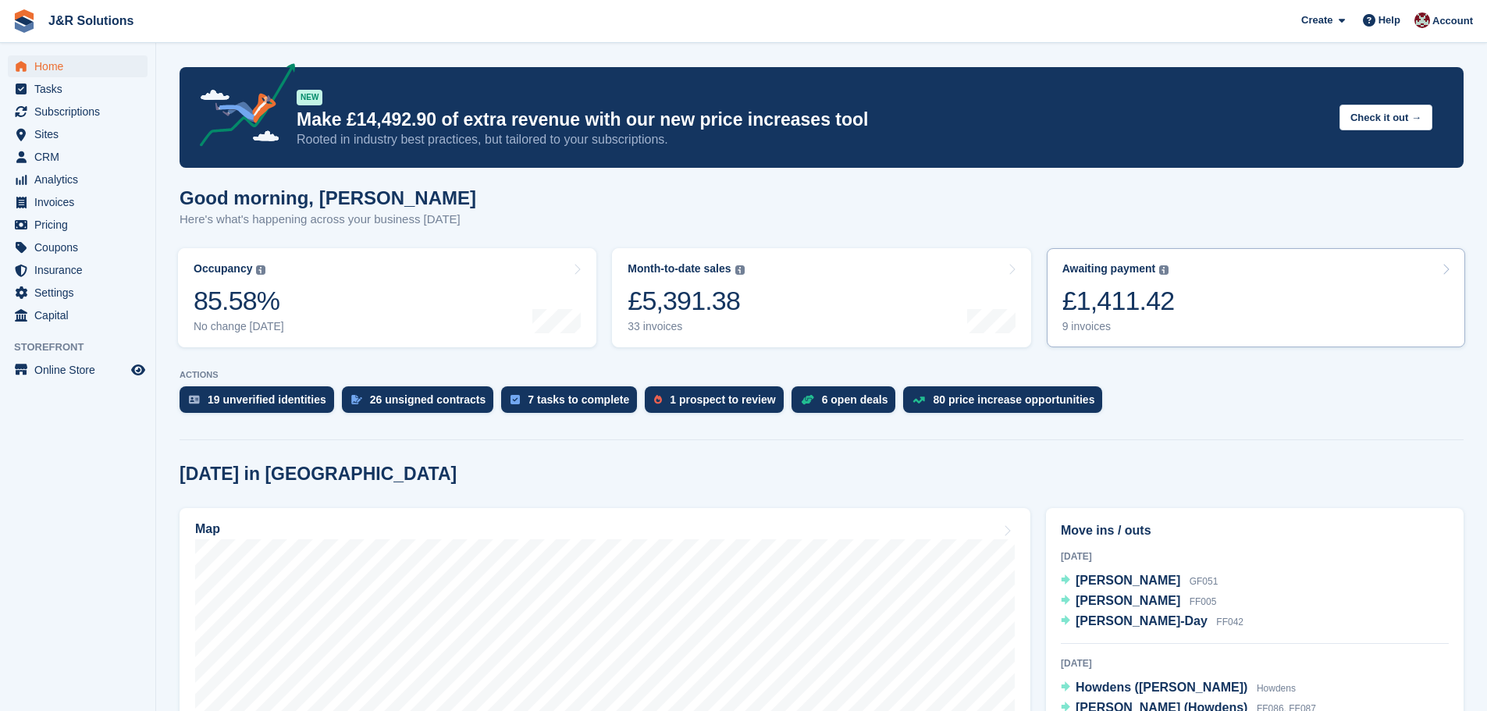
click at [1103, 319] on div "Awaiting payment The total outstanding balance on all open invoices. £1,411.42 …" at bounding box center [1118, 297] width 112 height 71
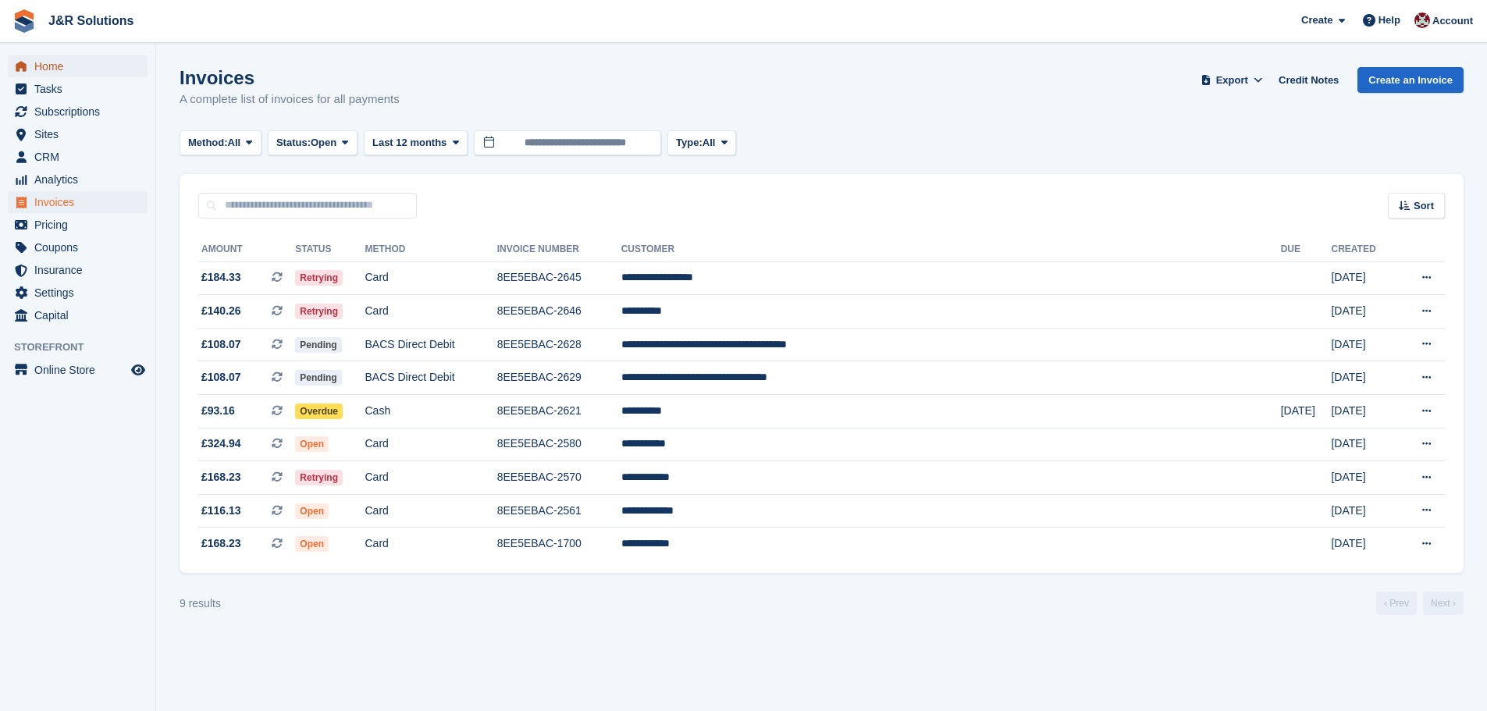
click at [46, 70] on span "Home" at bounding box center [81, 66] width 94 height 22
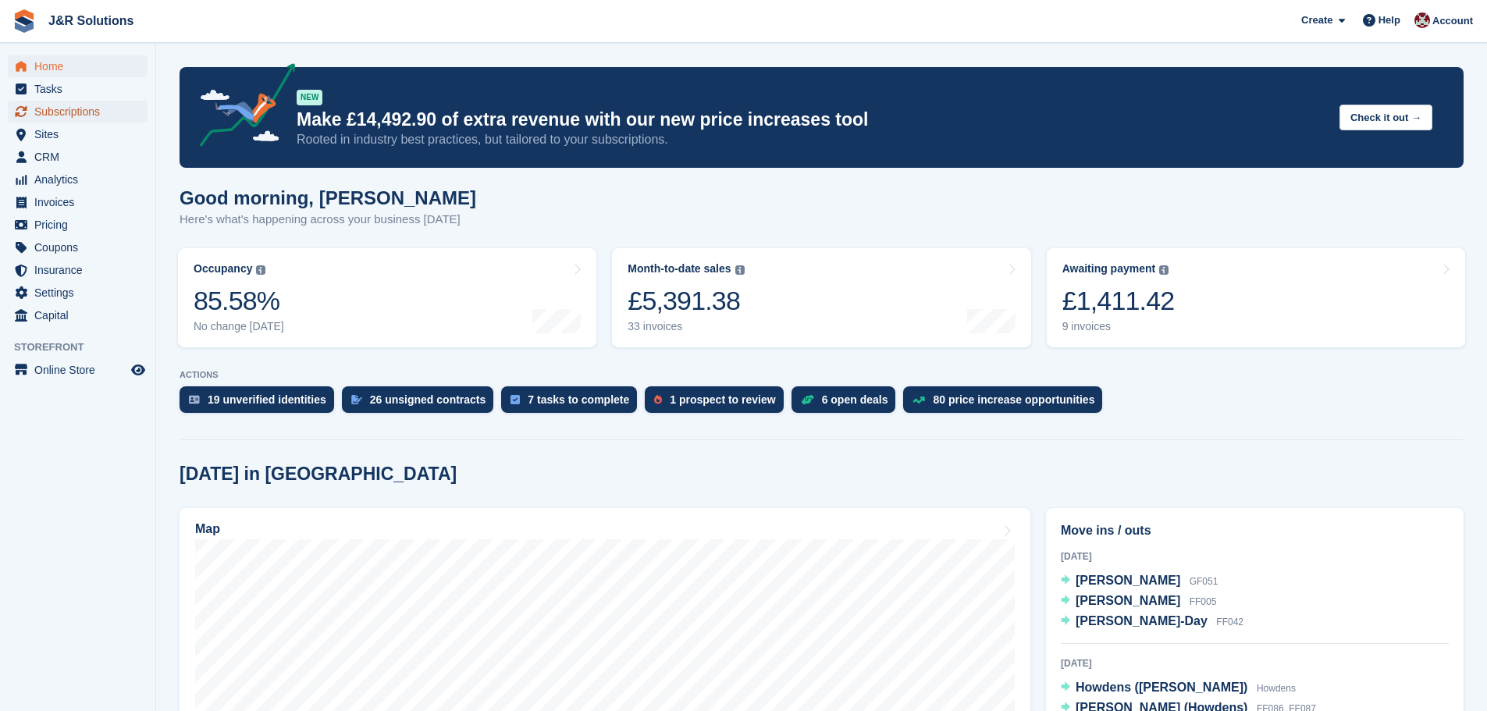
click at [59, 110] on span "Subscriptions" at bounding box center [81, 112] width 94 height 22
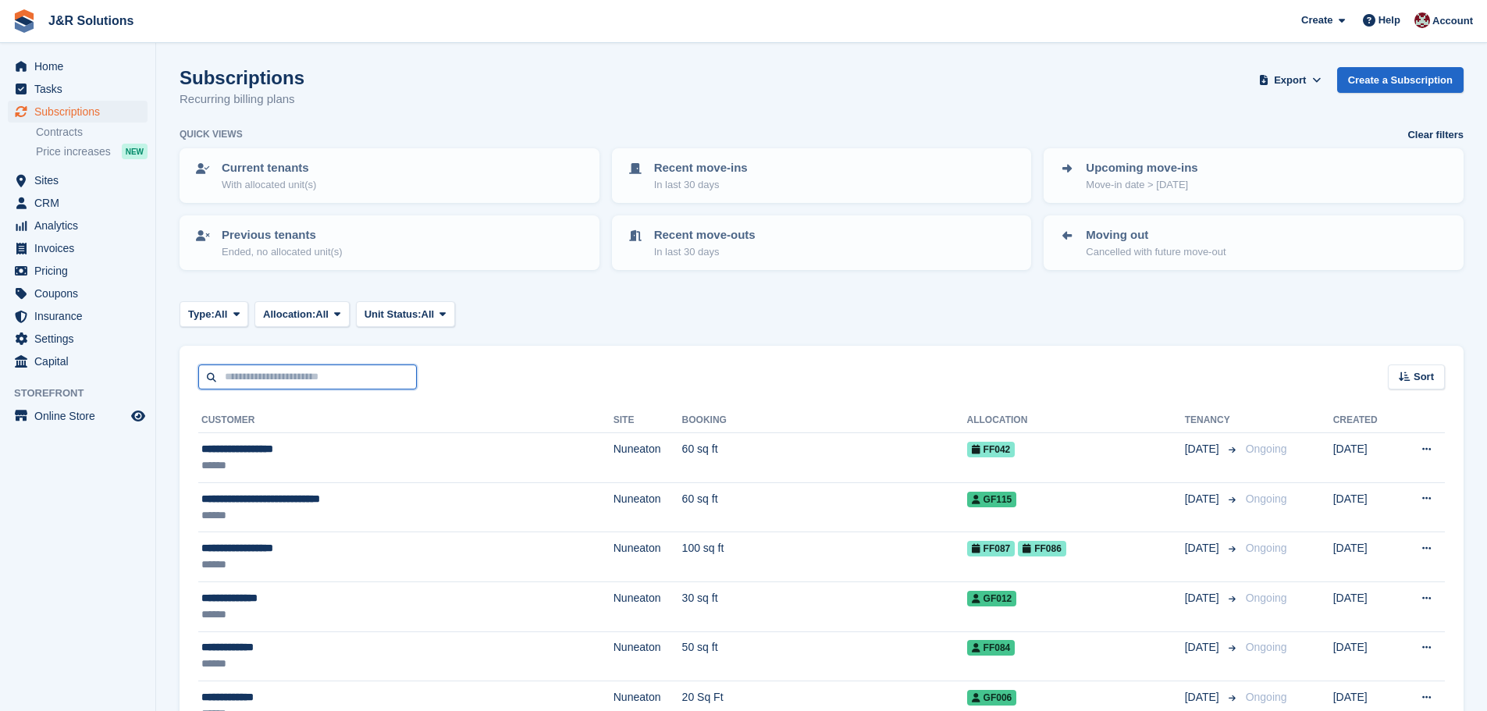
click at [226, 365] on input "text" at bounding box center [307, 377] width 219 height 26
type input "*******"
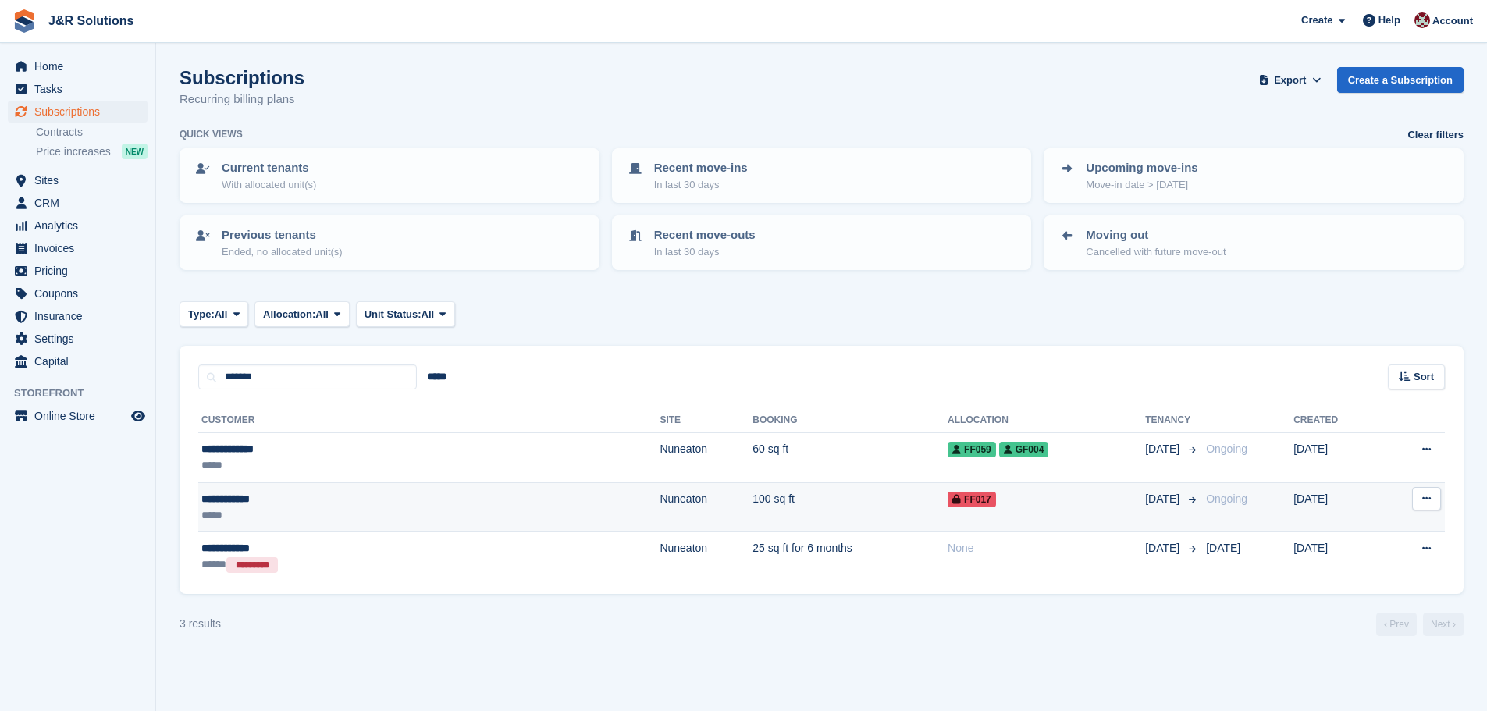
click at [752, 497] on td "100 sq ft" at bounding box center [849, 507] width 195 height 50
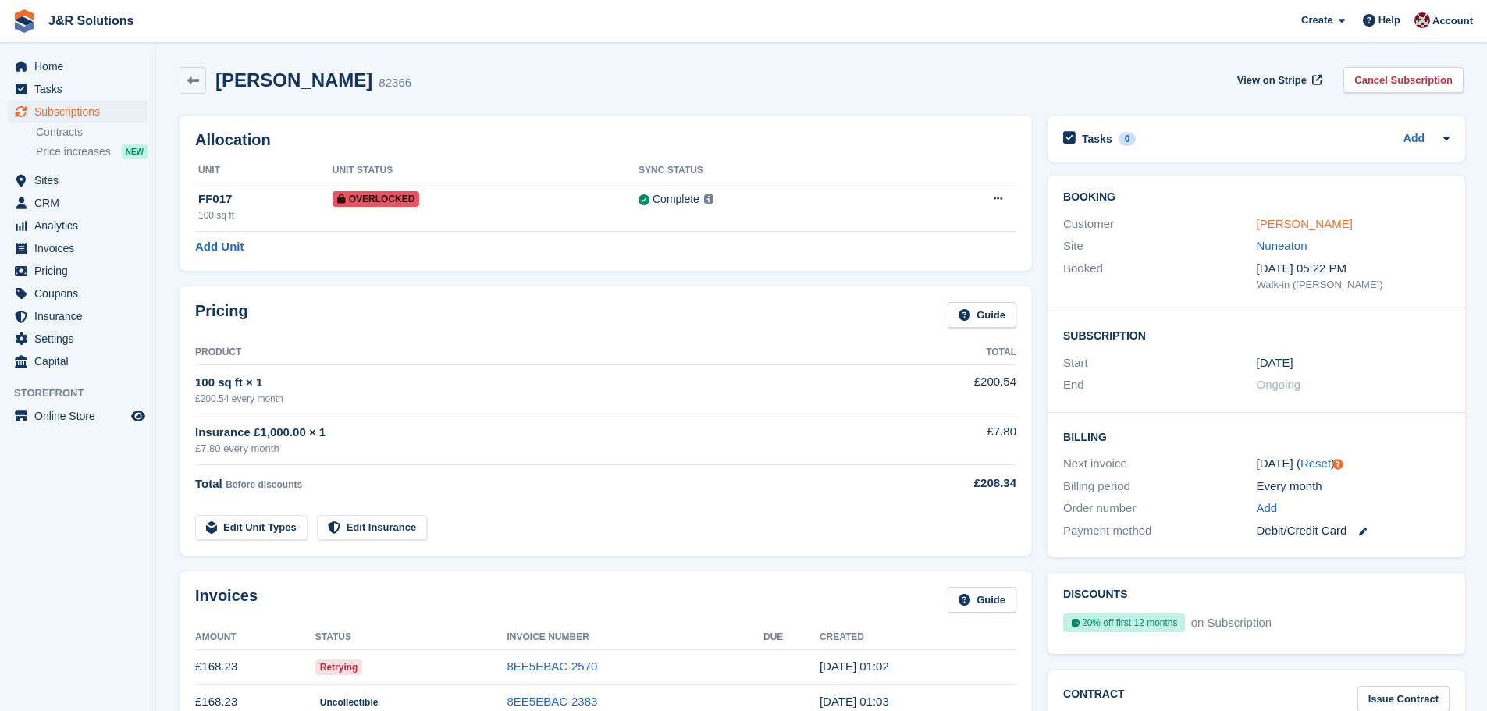
click at [1277, 227] on link "[PERSON_NAME]" at bounding box center [1305, 223] width 96 height 13
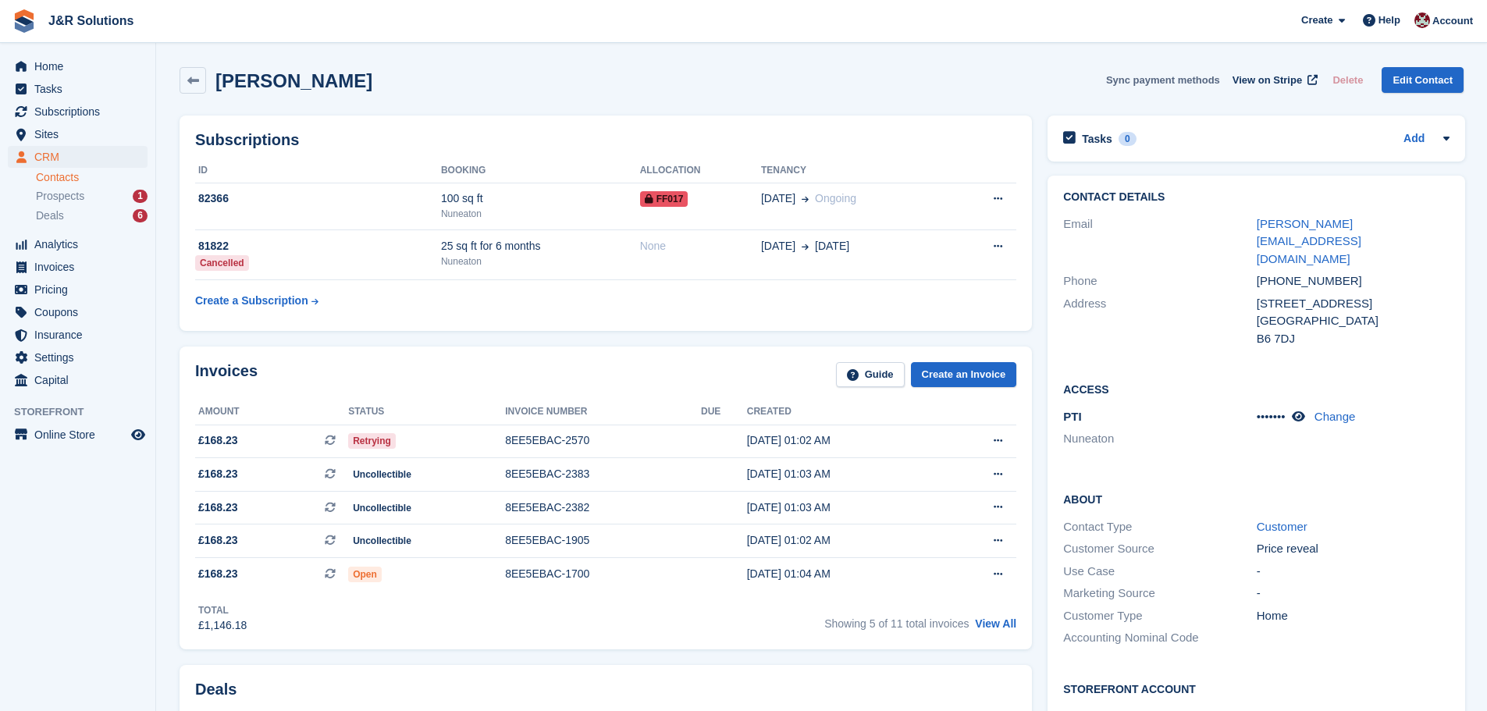
click at [1171, 79] on button "Sync payment methods" at bounding box center [1163, 80] width 114 height 26
click at [1266, 76] on span "View on Stripe" at bounding box center [1266, 81] width 69 height 16
